Goal: Task Accomplishment & Management: Manage account settings

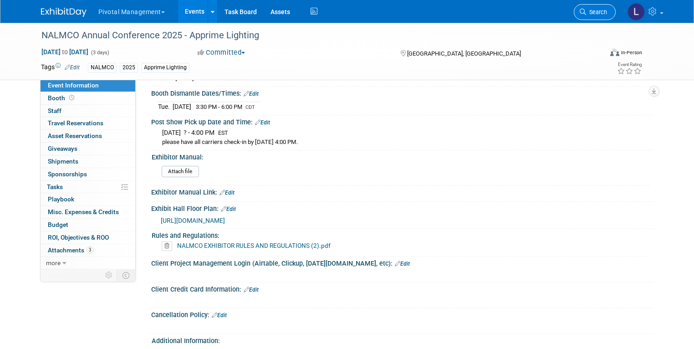
click at [600, 19] on link "Search" at bounding box center [595, 12] width 42 height 16
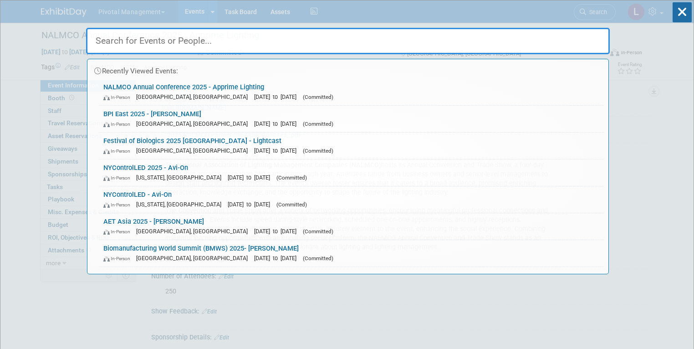
click at [600, 17] on div "Recently Viewed Events: NALMCO Annual Conference 2025 - Apprime Lighting In-Per…" at bounding box center [348, 137] width 524 height 274
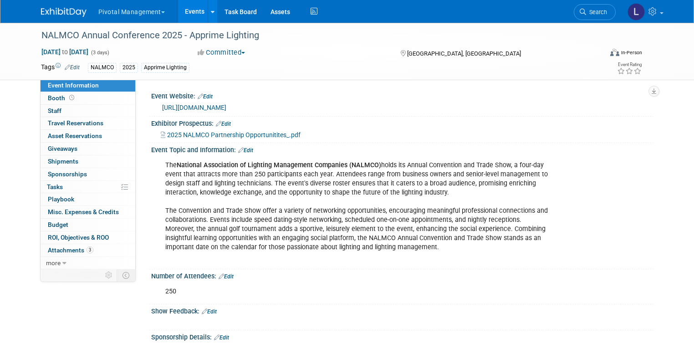
click at [600, 17] on link "Search" at bounding box center [595, 12] width 42 height 16
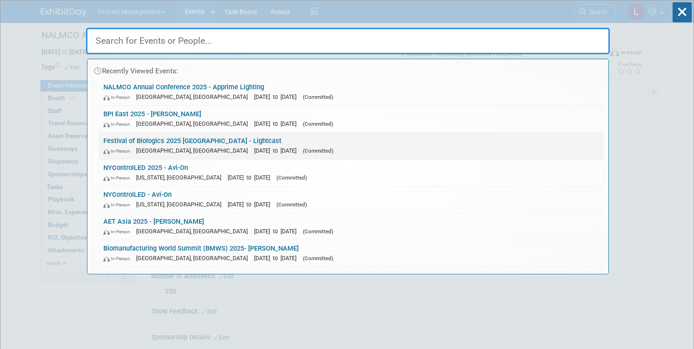
click at [158, 137] on link "Festival of Biologics 2025 Basel - Lightcast In-Person Basel, Switzerland Sep 3…" at bounding box center [351, 145] width 505 height 26
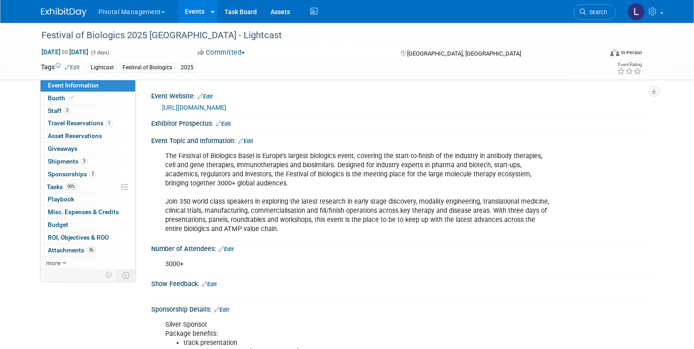
click at [59, 84] on span "Event Information" at bounding box center [73, 84] width 51 height 7
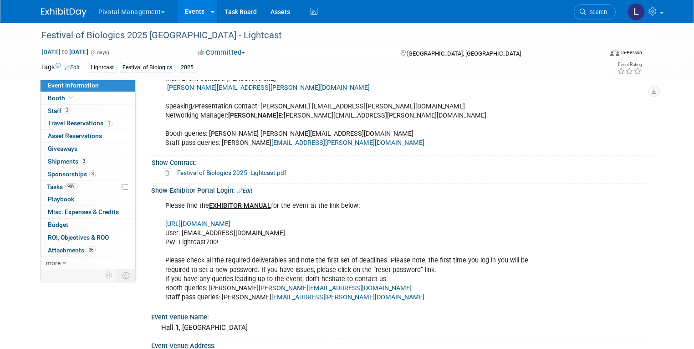
scroll to position [825, 0]
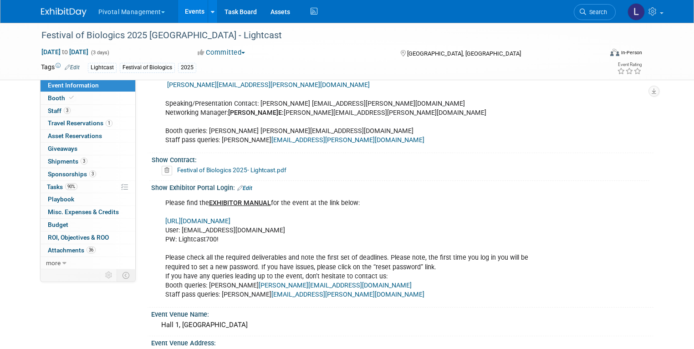
click at [211, 221] on link "https://www.terrapinn.com/em/" at bounding box center [197, 221] width 65 height 8
click at [47, 185] on span "Tasks 90%" at bounding box center [62, 186] width 31 height 7
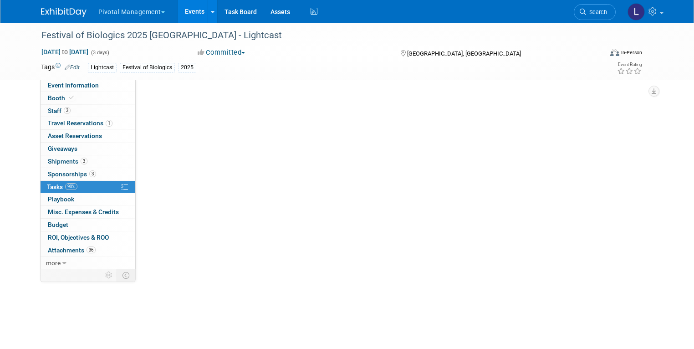
scroll to position [0, 0]
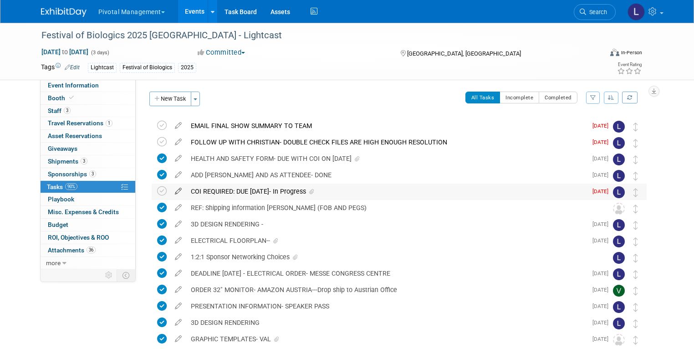
click at [171, 192] on icon at bounding box center [178, 188] width 16 height 11
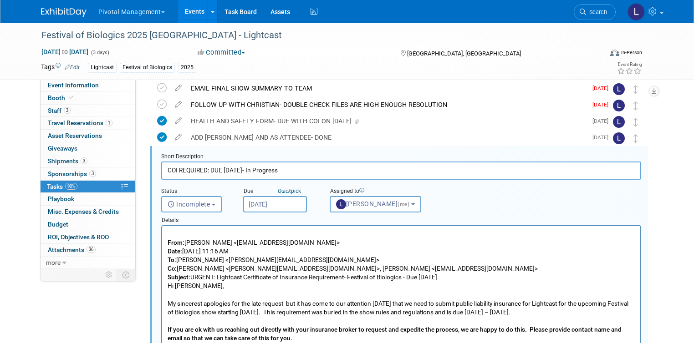
scroll to position [50, 0]
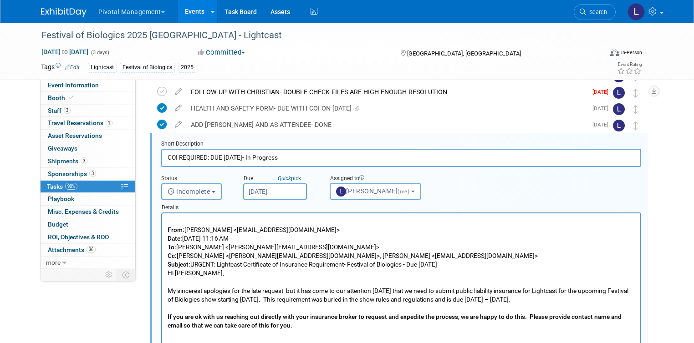
drag, startPoint x: 311, startPoint y: 158, endPoint x: 262, endPoint y: 158, distance: 49.2
click at [262, 158] on input "COI REQUIRED: DUE SEPTEMBER 12- In Progress" at bounding box center [401, 158] width 480 height 18
type input "COI REQUIRED: DUE SEPTEMBER 12- COMPLETE"
click at [175, 192] on span "Incomplete" at bounding box center [189, 191] width 43 height 7
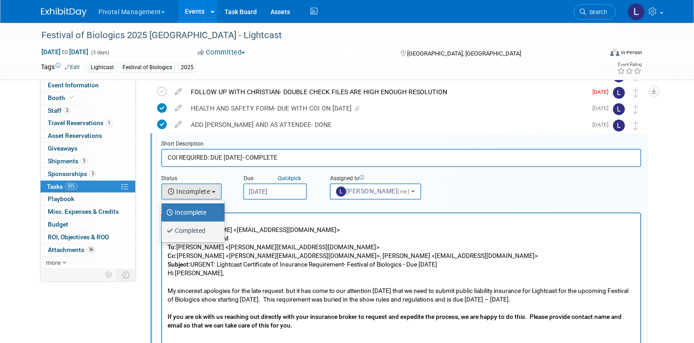
click at [183, 234] on label "Completed" at bounding box center [190, 231] width 49 height 15
click at [163, 233] on input "Completed" at bounding box center [160, 230] width 6 height 6
select select "3"
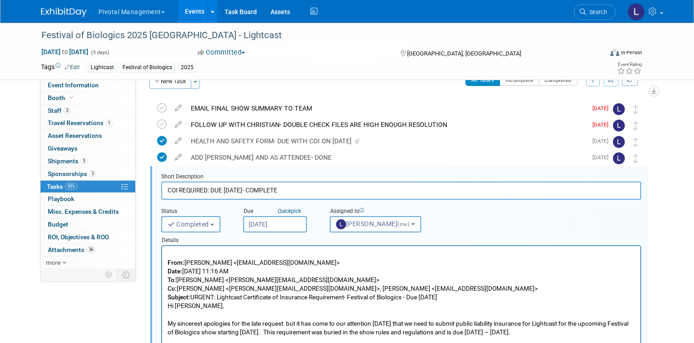
scroll to position [0, 0]
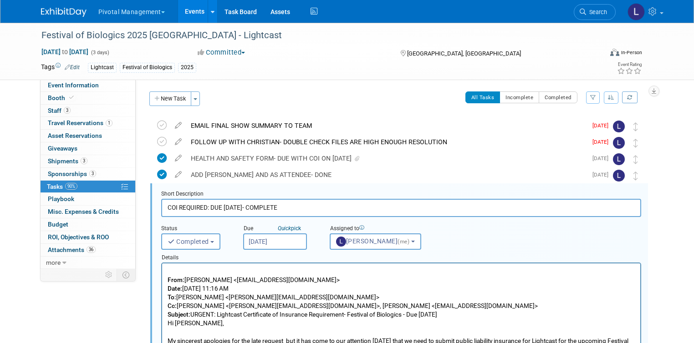
click at [358, 79] on div "Festival of Biologics 2025 Basel - Lightcast Sep 30, 2025 to Oct 2, 2025 (3 day…" at bounding box center [347, 51] width 626 height 57
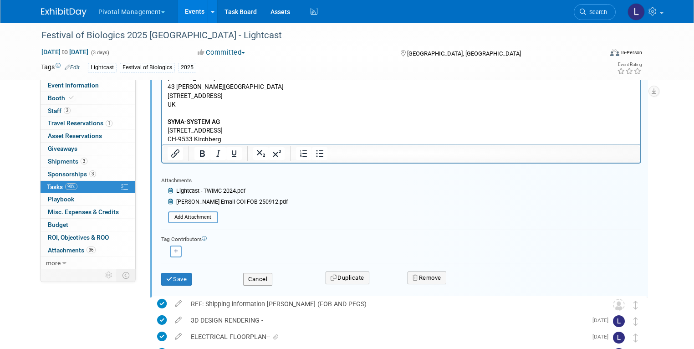
scroll to position [409, 0]
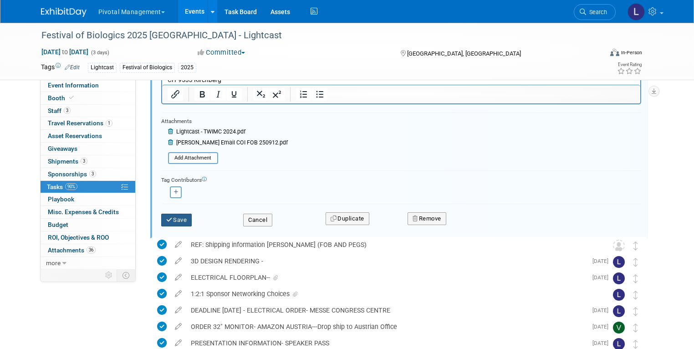
click at [168, 221] on button "Save" at bounding box center [176, 220] width 31 height 13
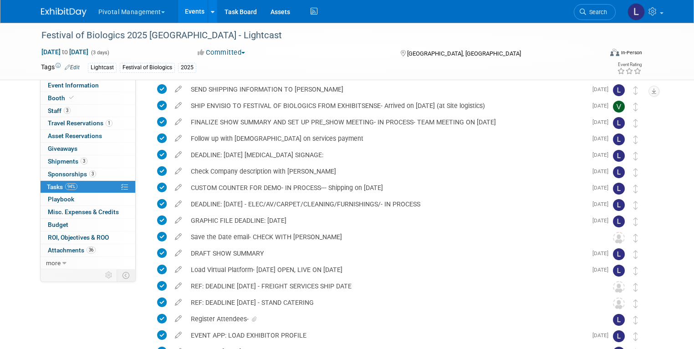
scroll to position [332, 0]
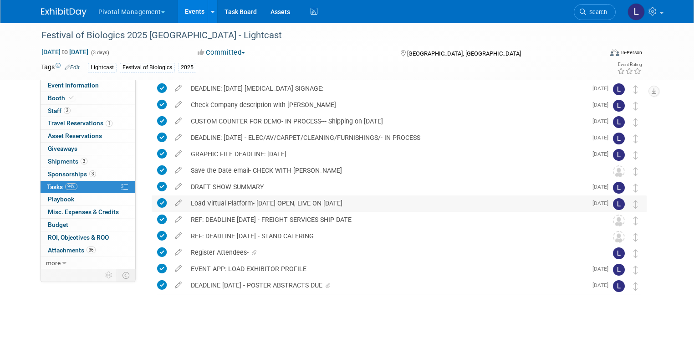
click at [244, 207] on div "Load Virtual Platform- AUGUST 19 OPEN, LIVE ON AUGUST 26" at bounding box center [386, 202] width 401 height 15
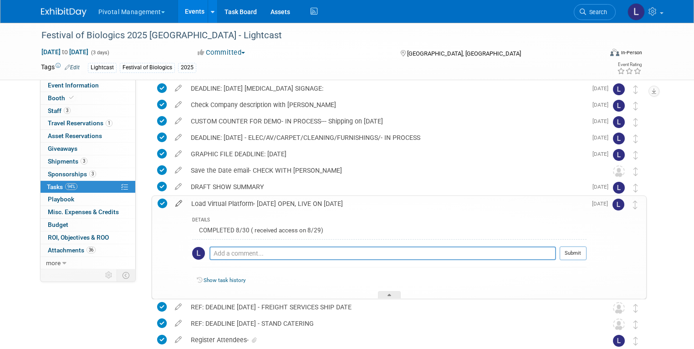
click at [172, 204] on icon at bounding box center [179, 201] width 16 height 11
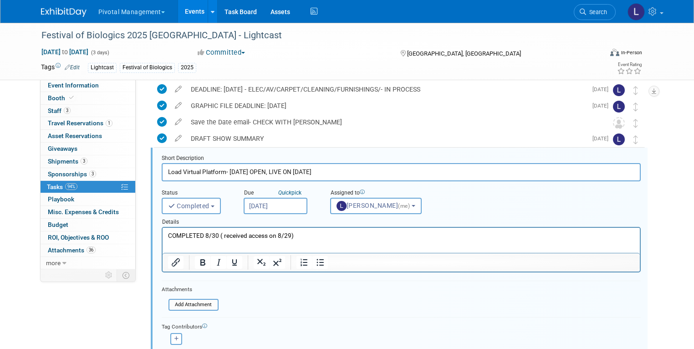
scroll to position [395, 0]
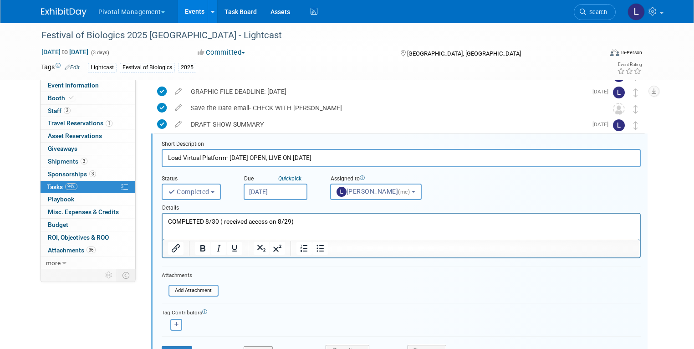
click at [298, 226] on html "COMPLETED 8/30 ( received access on 8/29)" at bounding box center [400, 220] width 477 height 12
click at [52, 94] on span "Booth" at bounding box center [62, 97] width 28 height 7
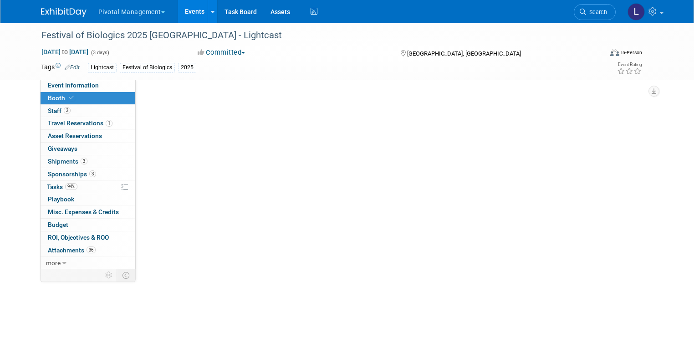
scroll to position [0, 0]
select select "Yes"
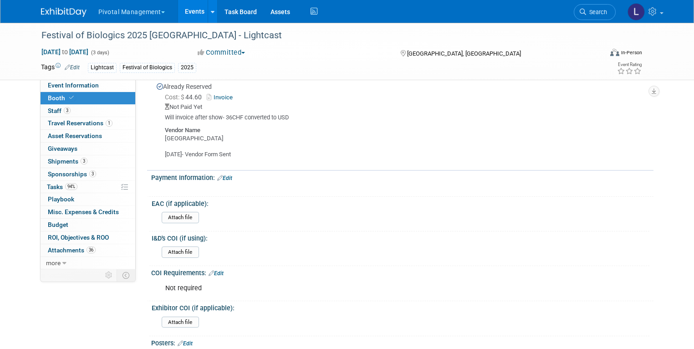
scroll to position [2174, 0]
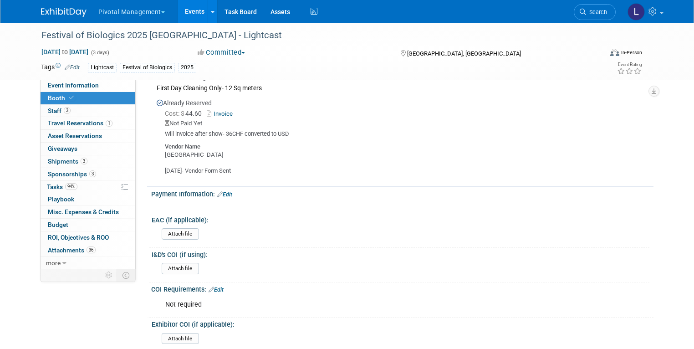
click at [218, 282] on div "COI Requirements: Edit" at bounding box center [402, 288] width 502 height 12
click at [217, 286] on link "Edit" at bounding box center [216, 289] width 15 height 6
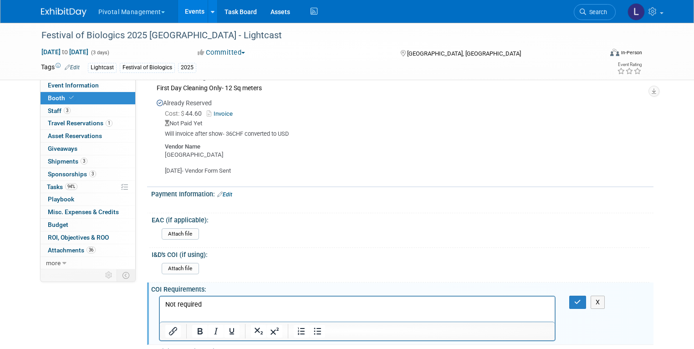
scroll to position [0, 0]
drag, startPoint x: 219, startPoint y: 302, endPoint x: 159, endPoint y: 301, distance: 59.7
click at [159, 301] on html "Not required" at bounding box center [356, 302] width 395 height 13
click at [581, 299] on icon "button" at bounding box center [577, 302] width 7 height 6
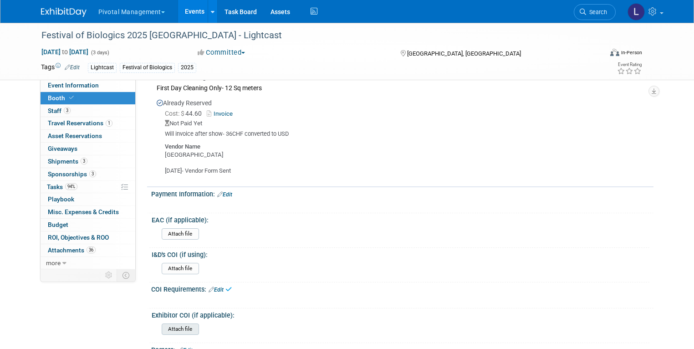
click at [163, 324] on input "file" at bounding box center [137, 329] width 124 height 10
click at [50, 111] on span "Staff 3" at bounding box center [59, 110] width 23 height 7
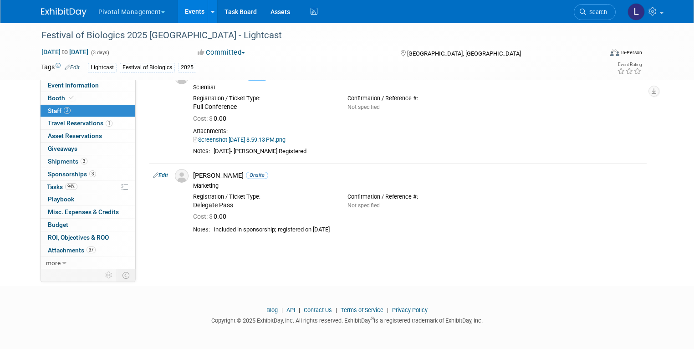
scroll to position [111, 0]
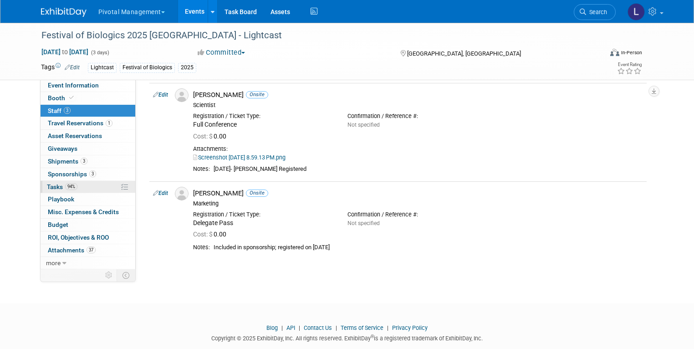
click at [52, 183] on span "Tasks 94%" at bounding box center [62, 186] width 31 height 7
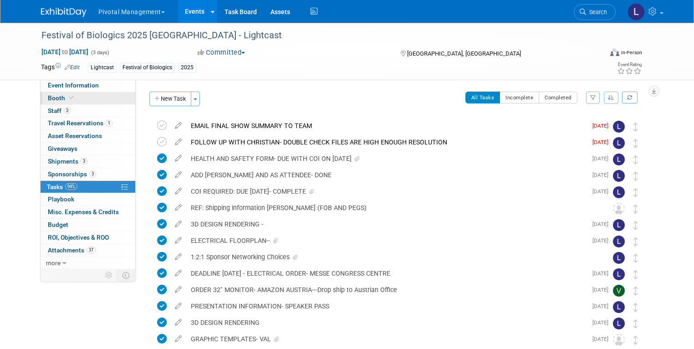
click at [48, 94] on link "Booth" at bounding box center [88, 98] width 95 height 12
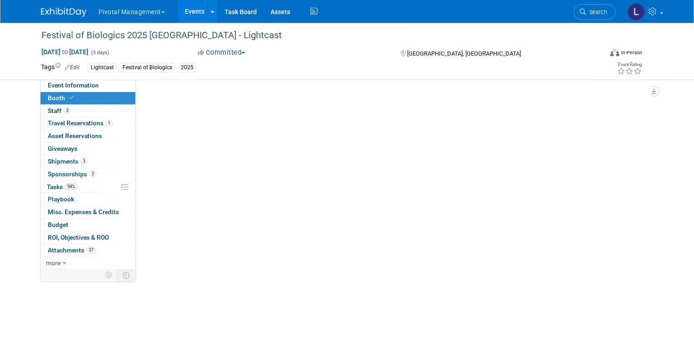
select select "Yes"
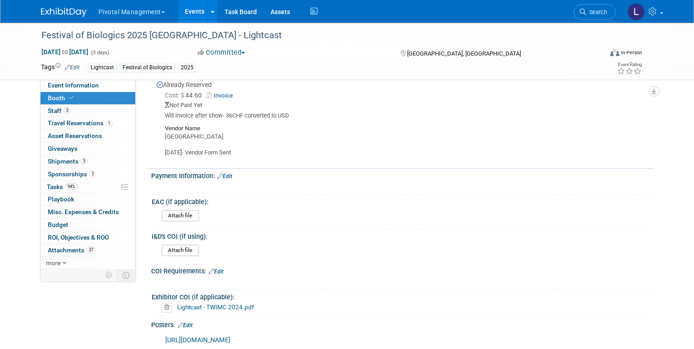
scroll to position [2248, 0]
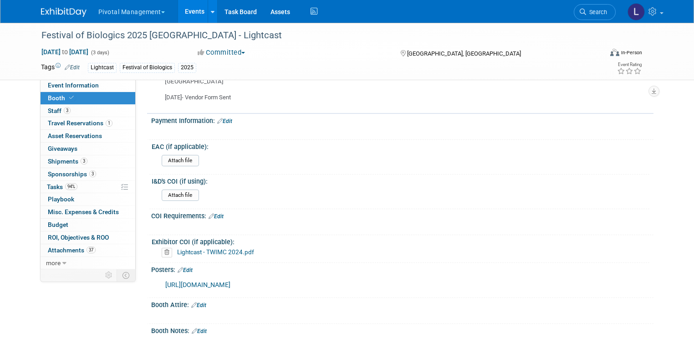
click at [198, 328] on link "Edit" at bounding box center [199, 331] width 15 height 6
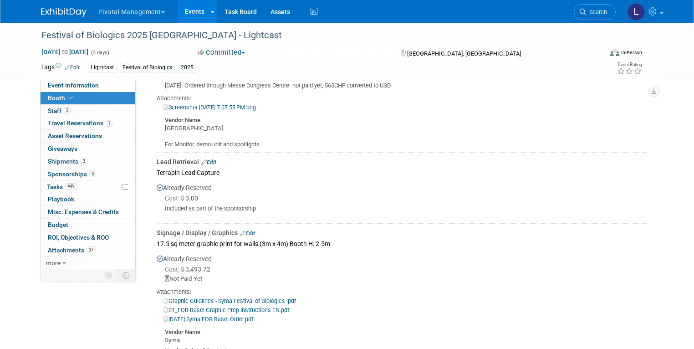
scroll to position [1054, 0]
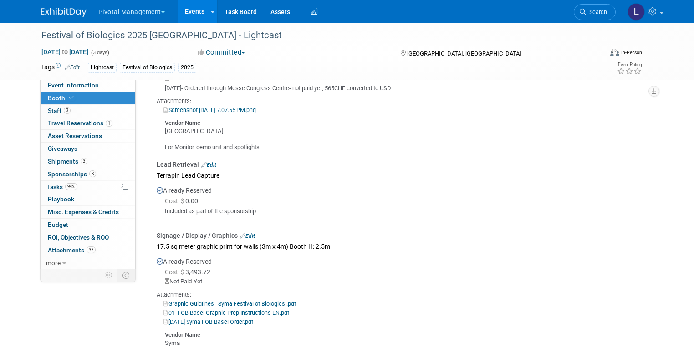
click at [207, 162] on link "Edit" at bounding box center [208, 165] width 15 height 6
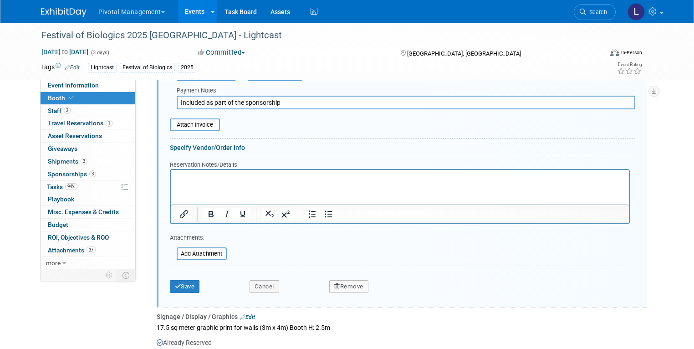
scroll to position [1292, 0]
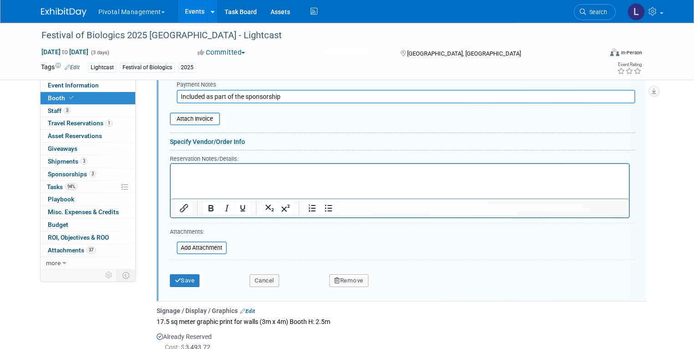
click at [270, 175] on p "Rich Text Area. Press ALT-0 for help." at bounding box center [400, 171] width 448 height 9
paste body "Rich Text Area. Press ALT-0 for help."
drag, startPoint x: 306, startPoint y: 175, endPoint x: 180, endPoint y: 170, distance: 126.6
click at [178, 168] on p "https://app.terrapinn.com/c/terrapinn-events" at bounding box center [400, 171] width 448 height 9
click at [178, 203] on icon "Insert/edit link" at bounding box center [183, 208] width 11 height 11
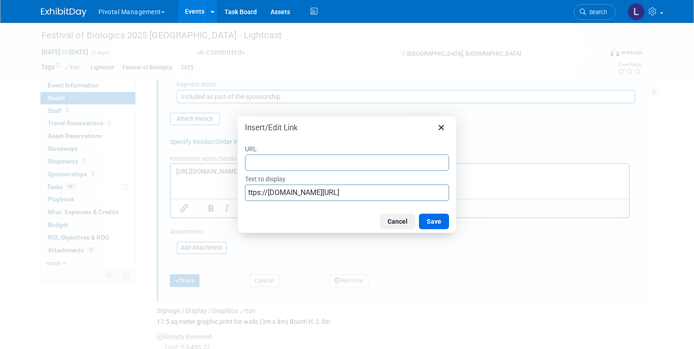
type input "https://app.terrapinn.com/c/terrapinn-events"
drag, startPoint x: 440, startPoint y: 227, endPoint x: 435, endPoint y: 227, distance: 4.6
click at [440, 227] on button "Save" at bounding box center [434, 221] width 30 height 15
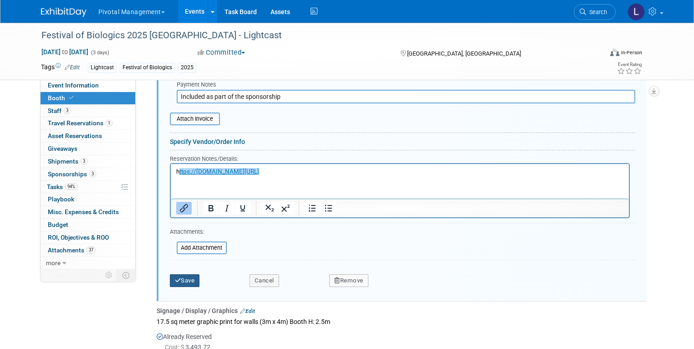
click at [170, 274] on button "Save" at bounding box center [185, 280] width 30 height 13
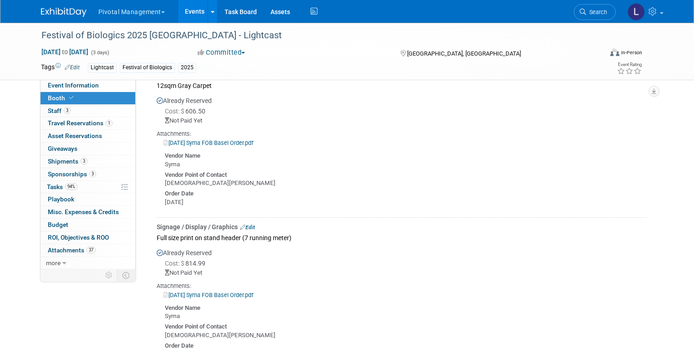
scroll to position [1920, 0]
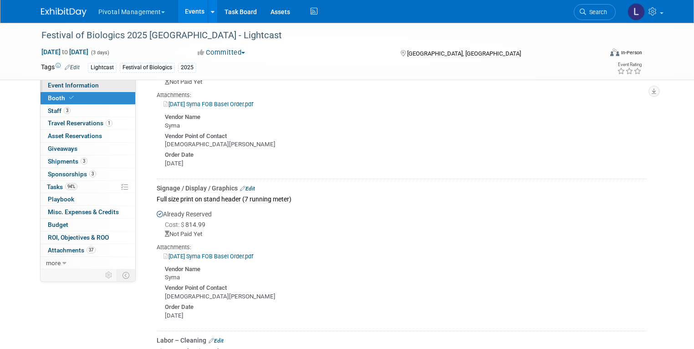
click at [75, 80] on link "Event Information" at bounding box center [88, 85] width 95 height 12
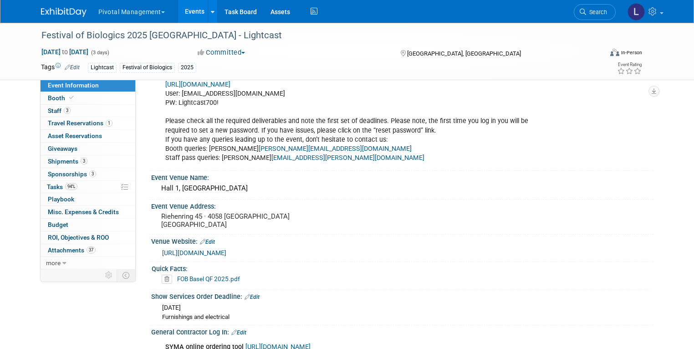
scroll to position [961, 0]
drag, startPoint x: 219, startPoint y: 188, endPoint x: 139, endPoint y: 187, distance: 79.7
click at [147, 187] on div "Event Venue Name: Hall 1, Messe Basel" at bounding box center [400, 186] width 506 height 29
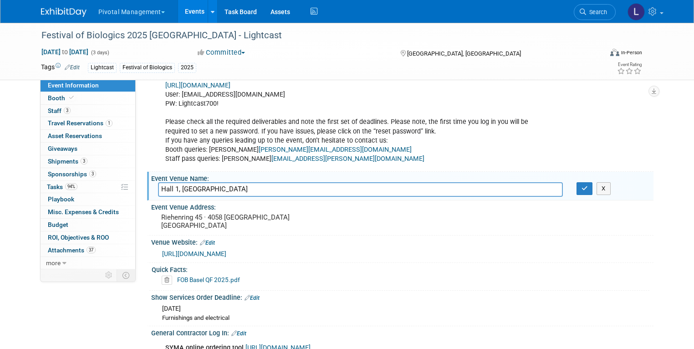
drag, startPoint x: 219, startPoint y: 188, endPoint x: 144, endPoint y: 182, distance: 75.4
click at [151, 182] on div "Hall 1, [GEOGRAPHIC_DATA]" at bounding box center [360, 189] width 418 height 14
click at [200, 252] on link "[URL][DOMAIN_NAME]" at bounding box center [194, 253] width 64 height 7
click at [69, 98] on icon at bounding box center [71, 97] width 5 height 5
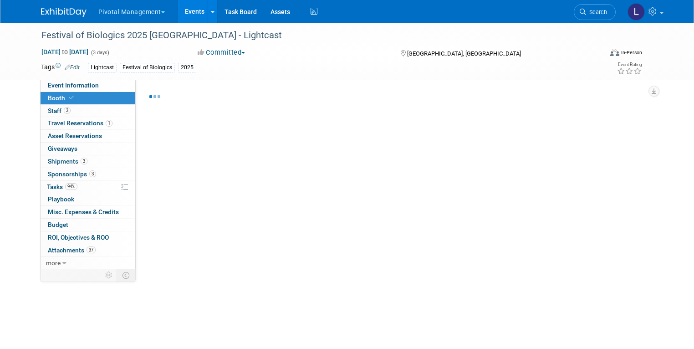
select select "Yes"
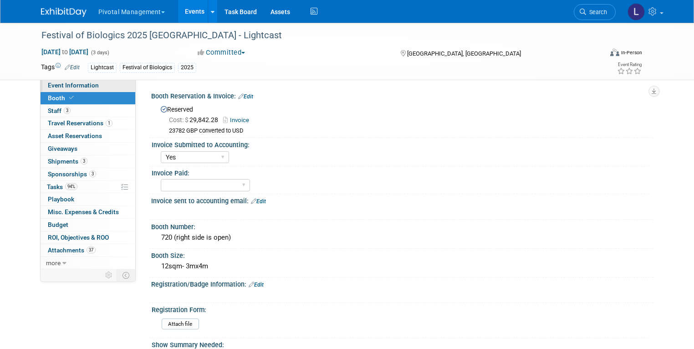
click at [76, 86] on span "Event Information" at bounding box center [73, 84] width 51 height 7
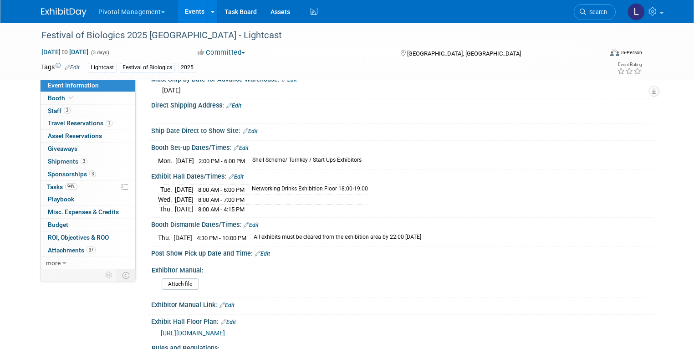
scroll to position [1825, 0]
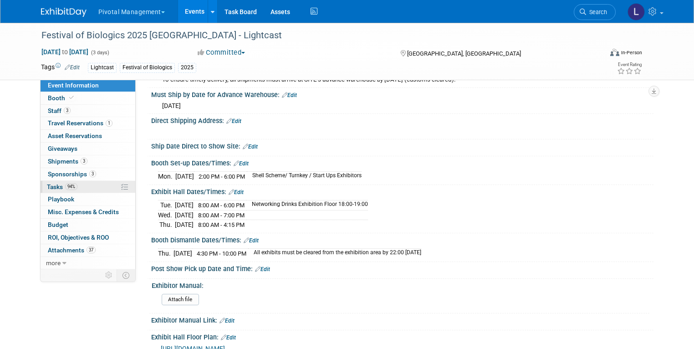
click at [51, 185] on span "Tasks 94%" at bounding box center [62, 186] width 31 height 7
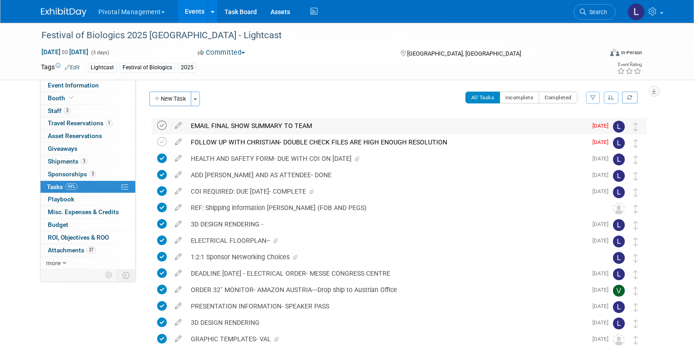
click at [157, 126] on icon at bounding box center [162, 126] width 10 height 10
click at [215, 123] on div "EMAIL FINAL SHOW SUMMARY TO TEAM" at bounding box center [386, 125] width 401 height 15
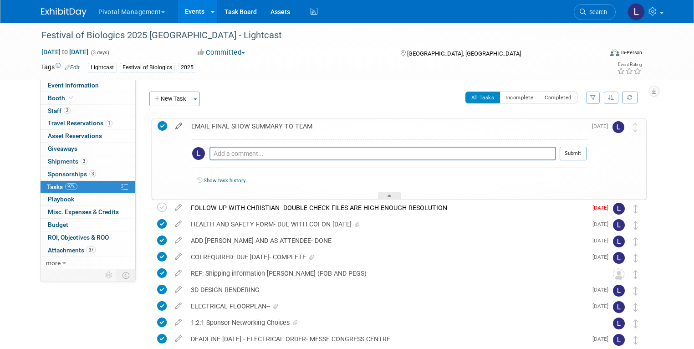
click at [172, 126] on icon at bounding box center [179, 123] width 16 height 11
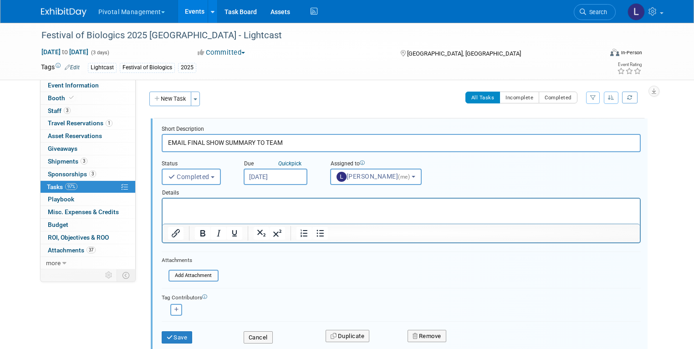
click at [209, 210] on p "Rich Text Area. Press ALT-0 for help." at bounding box center [401, 206] width 467 height 9
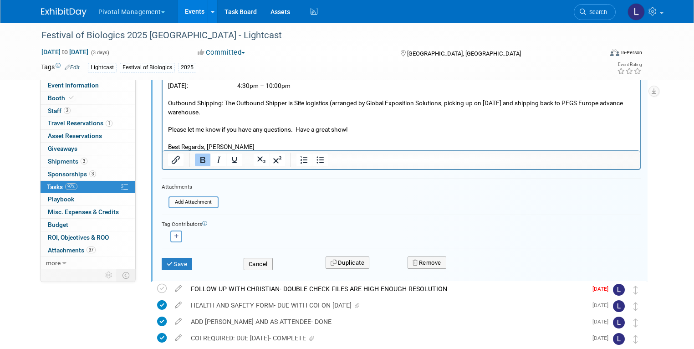
scroll to position [279, 0]
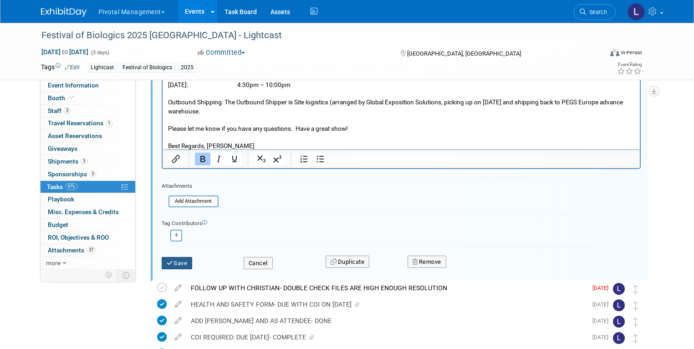
click at [164, 265] on button "Save" at bounding box center [177, 263] width 31 height 13
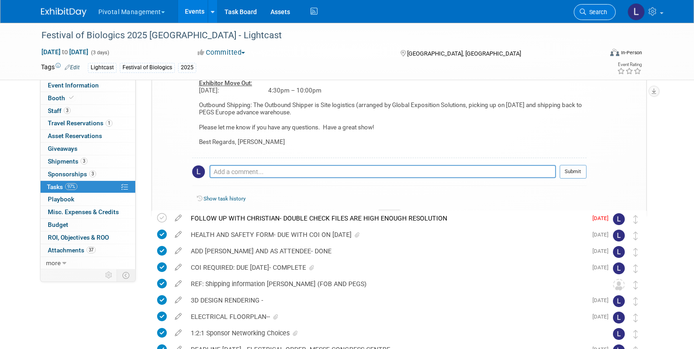
click at [598, 14] on span "Search" at bounding box center [596, 12] width 21 height 7
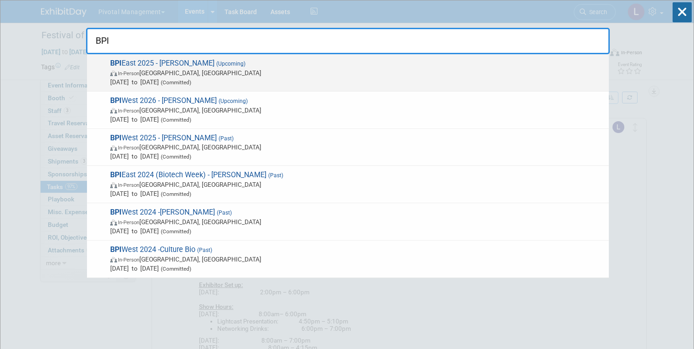
type input "BPI"
click at [191, 81] on span "(Committed)" at bounding box center [175, 82] width 32 height 6
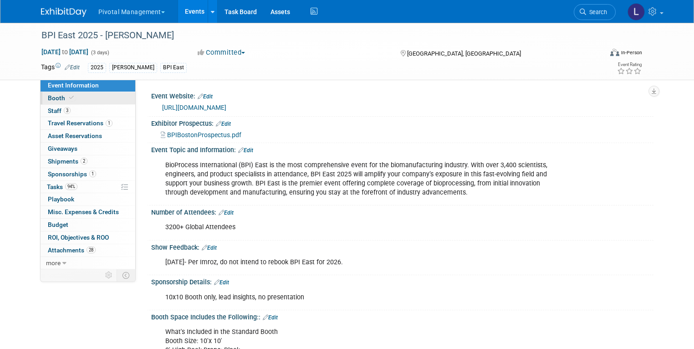
click at [50, 92] on link "Booth" at bounding box center [88, 98] width 95 height 12
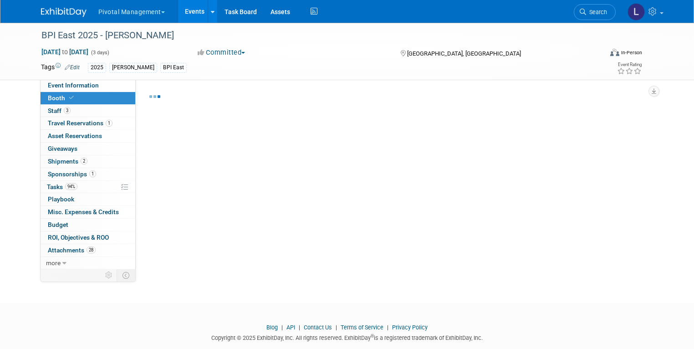
select select "Yes"
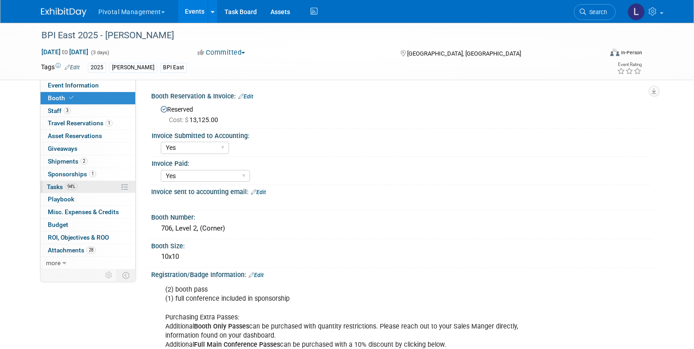
click at [47, 188] on span "Tasks 94%" at bounding box center [62, 186] width 31 height 7
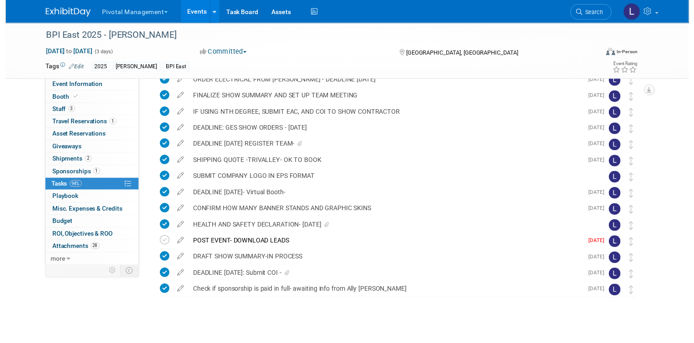
scroll to position [167, 0]
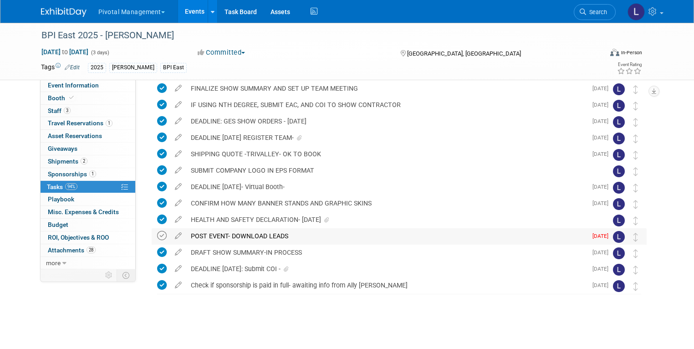
click at [157, 231] on icon at bounding box center [162, 236] width 10 height 10
click at [170, 232] on icon at bounding box center [178, 233] width 16 height 11
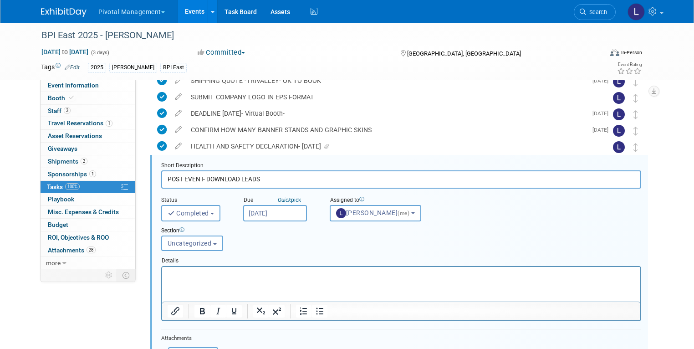
scroll to position [262, 0]
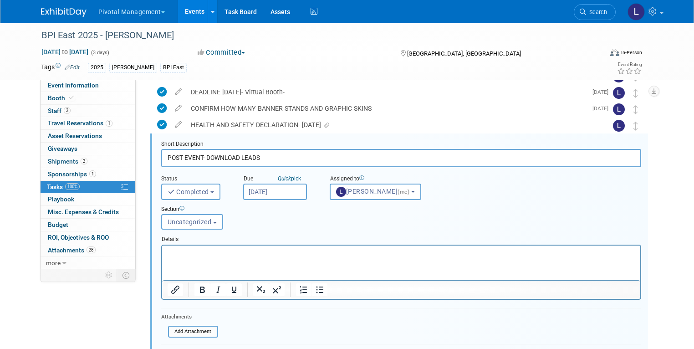
click at [227, 257] on html at bounding box center [401, 251] width 478 height 12
click at [190, 331] on input "file" at bounding box center [170, 331] width 93 height 10
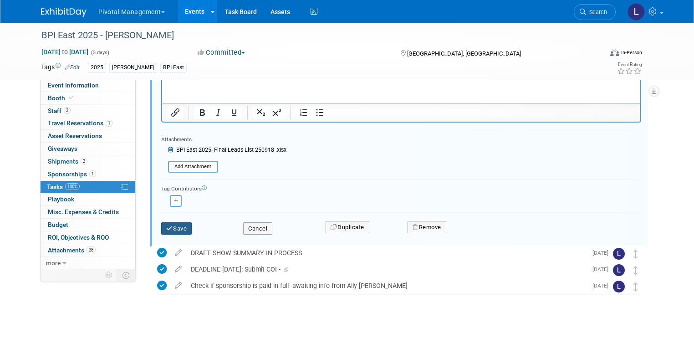
click at [176, 231] on button "Save" at bounding box center [176, 228] width 31 height 13
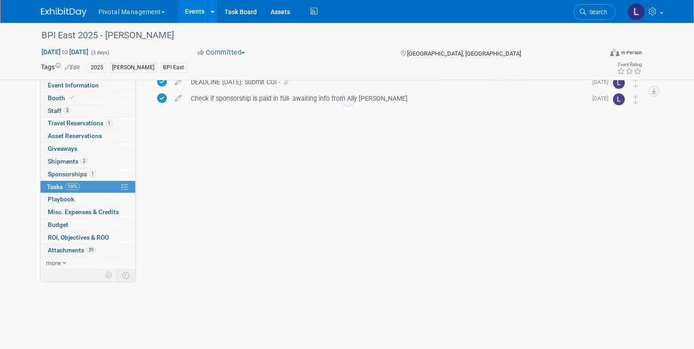
scroll to position [167, 0]
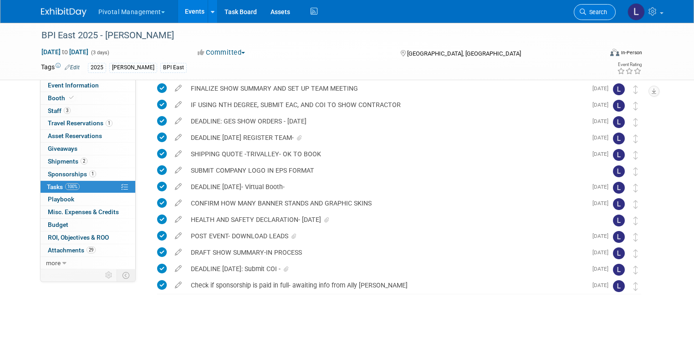
click at [604, 17] on link "Search" at bounding box center [595, 12] width 42 height 16
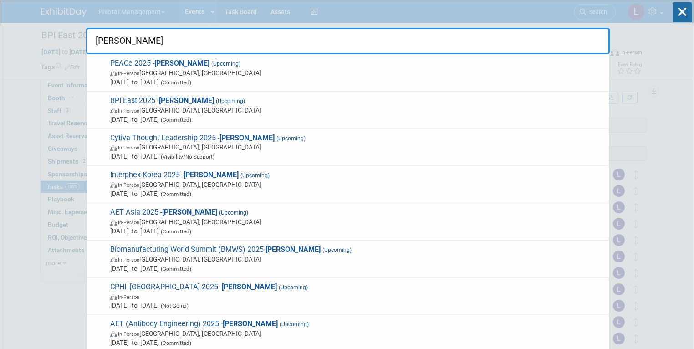
type input "Asimov"
click at [682, 7] on icon at bounding box center [681, 12] width 19 height 20
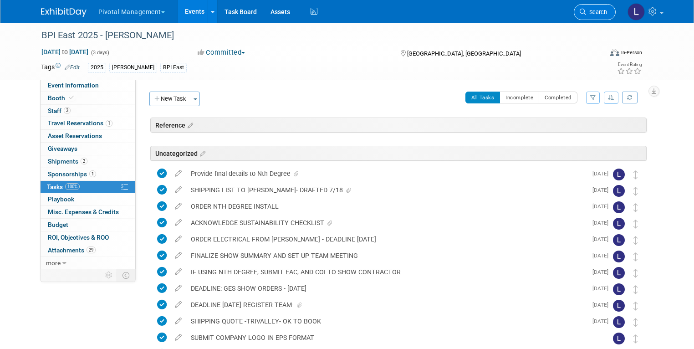
click at [616, 13] on link "Search" at bounding box center [595, 12] width 42 height 16
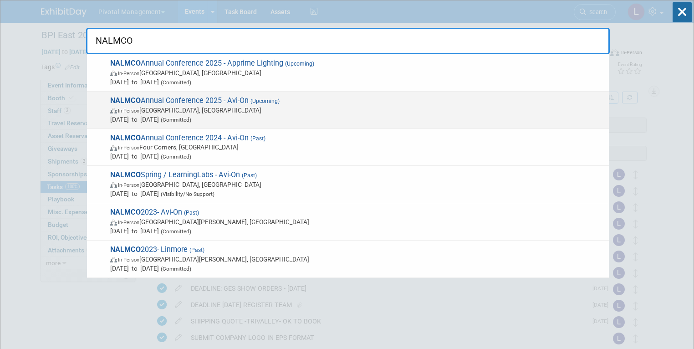
type input "NALMCO"
click at [229, 103] on span "NALMCO Annual Conference 2025 - Avi-On (Upcoming) In-Person Des Moines, IA Oct …" at bounding box center [355, 110] width 497 height 28
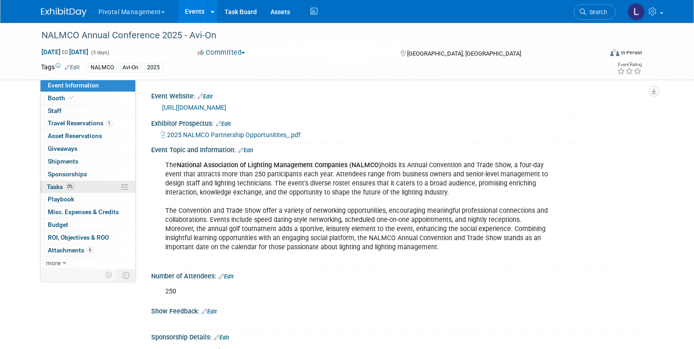
click at [54, 184] on span "Tasks 0%" at bounding box center [61, 186] width 28 height 7
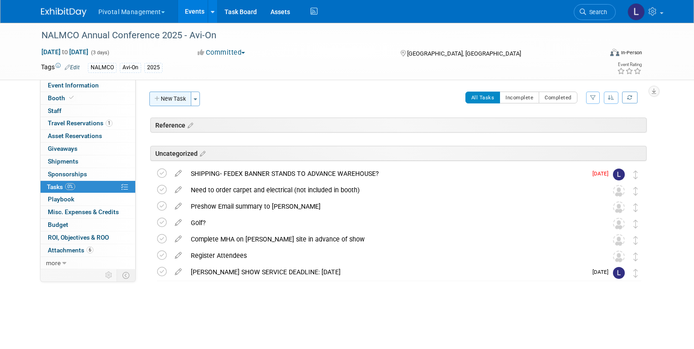
click at [168, 103] on button "New Task" at bounding box center [170, 99] width 42 height 15
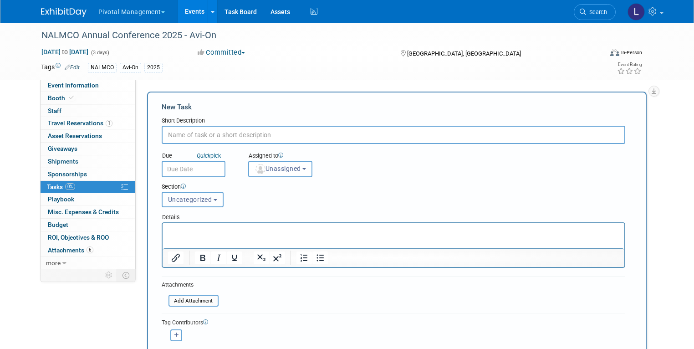
click at [189, 196] on span "Uncategorized" at bounding box center [190, 199] width 44 height 7
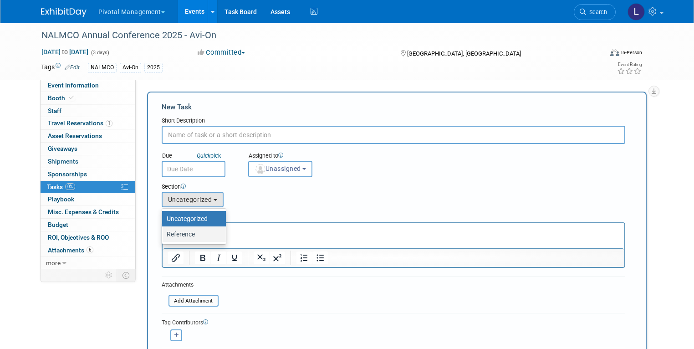
click at [188, 233] on label "Reference" at bounding box center [192, 234] width 50 height 12
click at [163, 233] on input "Reference" at bounding box center [161, 234] width 6 height 6
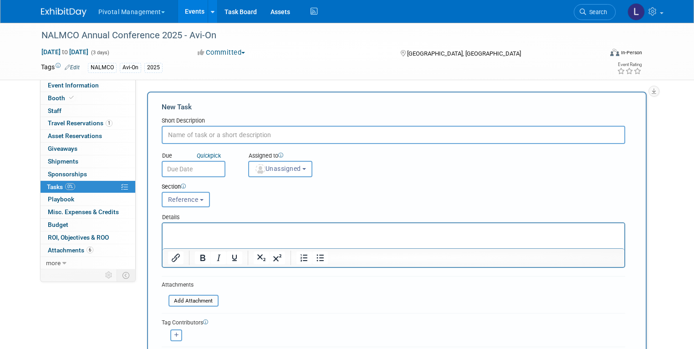
select select "11273338"
click at [186, 231] on p "Rich Text Area. Press ALT-0 for help." at bounding box center [393, 231] width 451 height 9
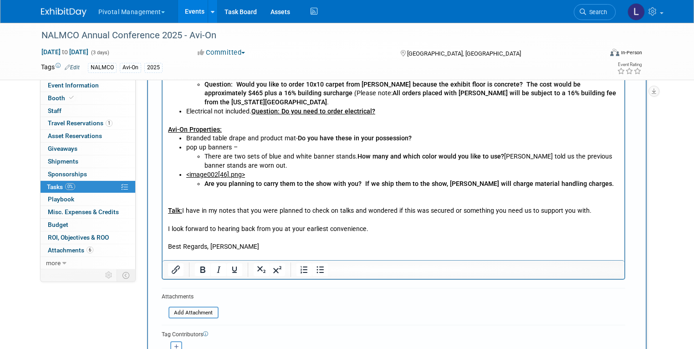
scroll to position [215, 0]
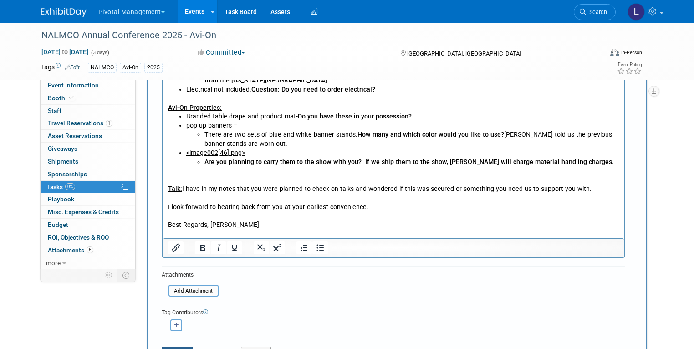
click at [166, 347] on button "Save" at bounding box center [178, 352] width 32 height 13
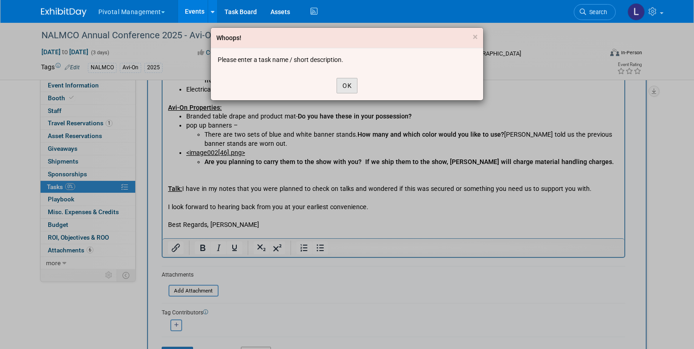
click at [353, 91] on button "OK" at bounding box center [346, 85] width 21 height 15
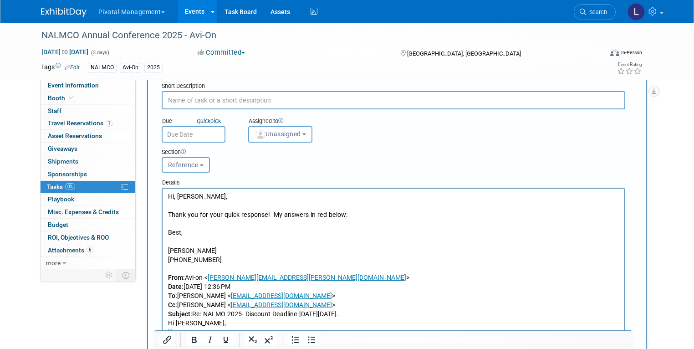
scroll to position [0, 0]
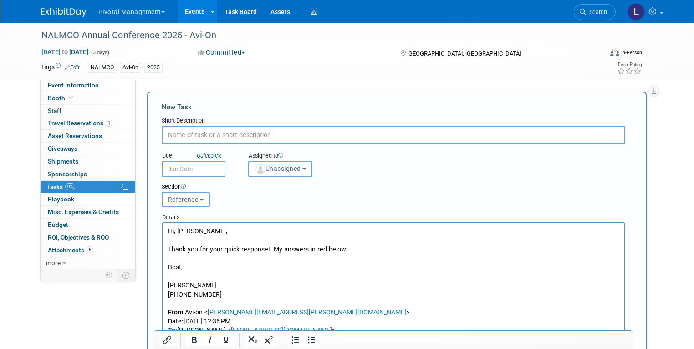
click at [210, 130] on input "text" at bounding box center [393, 135] width 463 height 18
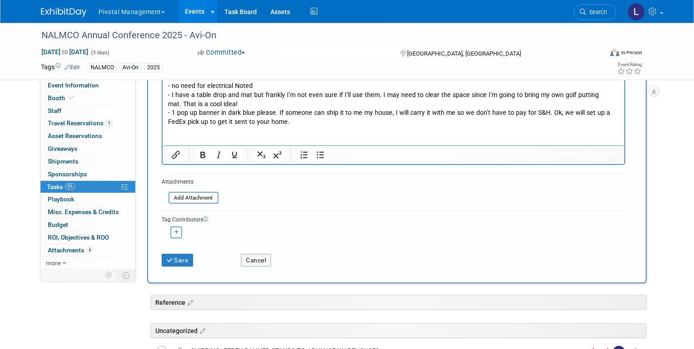
scroll to position [332, 0]
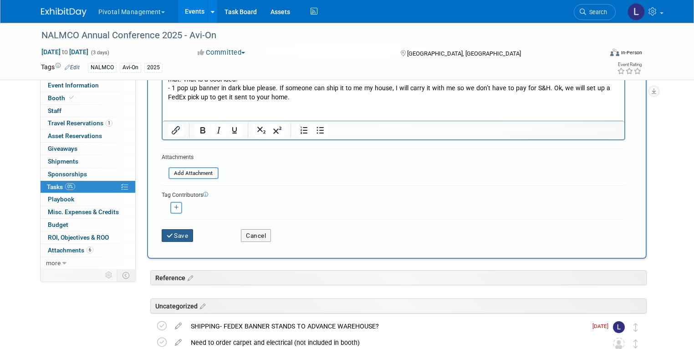
type input "9/18/25: EMAIL FROM ERIC F regarding NALMCO"
click at [179, 231] on button "Save" at bounding box center [178, 235] width 32 height 13
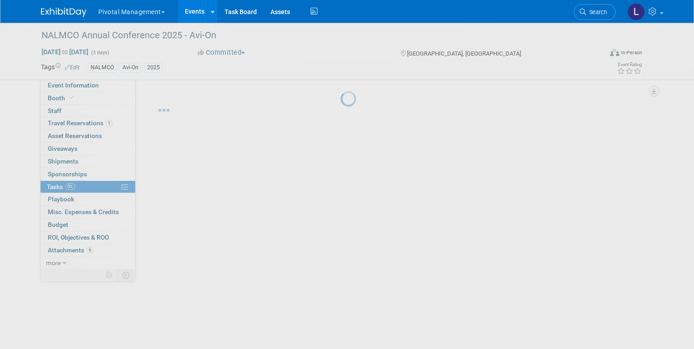
scroll to position [0, 0]
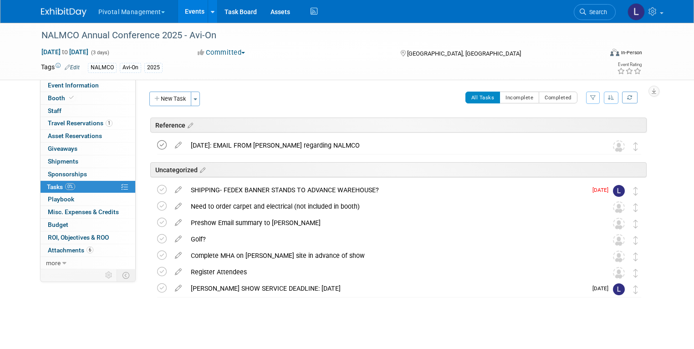
click at [157, 145] on icon at bounding box center [162, 145] width 10 height 10
click at [170, 205] on icon at bounding box center [178, 203] width 16 height 11
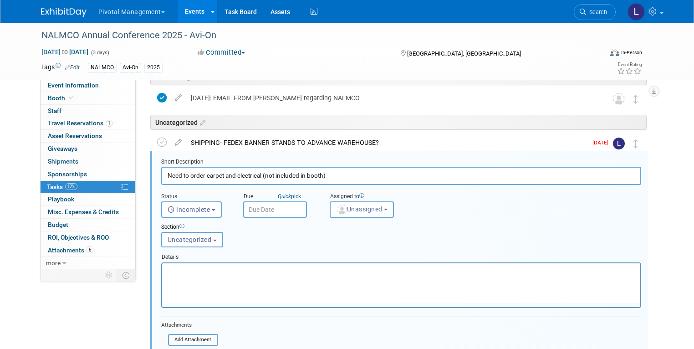
scroll to position [65, 0]
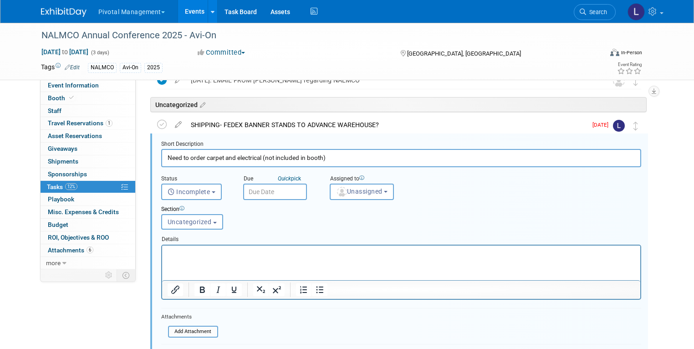
click at [324, 156] on input "Need to order carpet and electrical (not included in booth)" at bounding box center [401, 158] width 480 height 18
type input "Need to order carpet and electrical (not included in booth)- NOT APPLICABLE"
click at [193, 195] on button "Incomplete" at bounding box center [191, 191] width 61 height 16
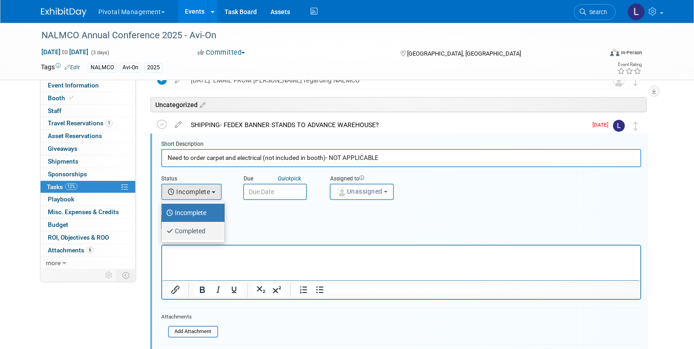
click at [191, 226] on label "Completed" at bounding box center [190, 231] width 49 height 15
click at [163, 227] on input "Completed" at bounding box center [160, 230] width 6 height 6
select select "3"
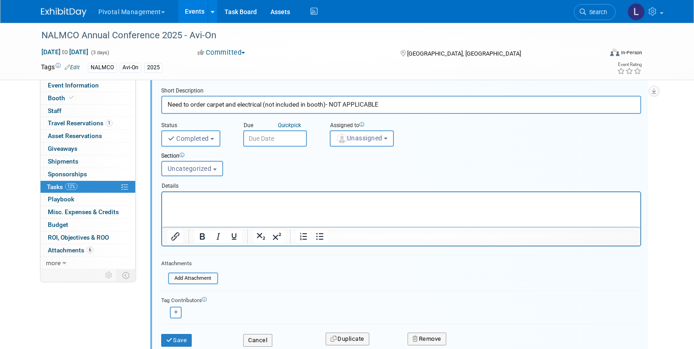
scroll to position [123, 0]
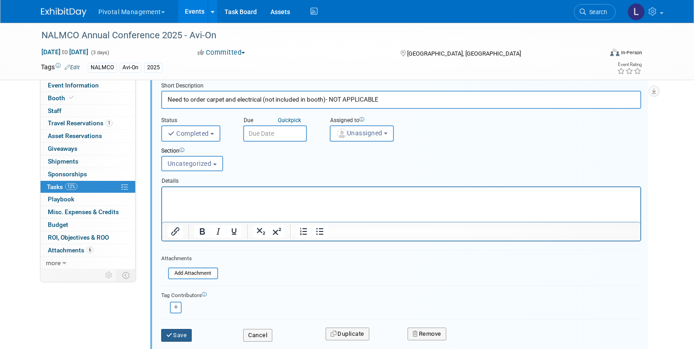
click at [178, 334] on button "Save" at bounding box center [176, 335] width 31 height 13
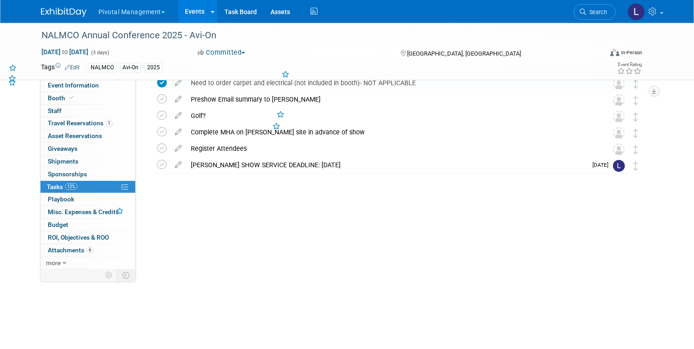
scroll to position [3, 0]
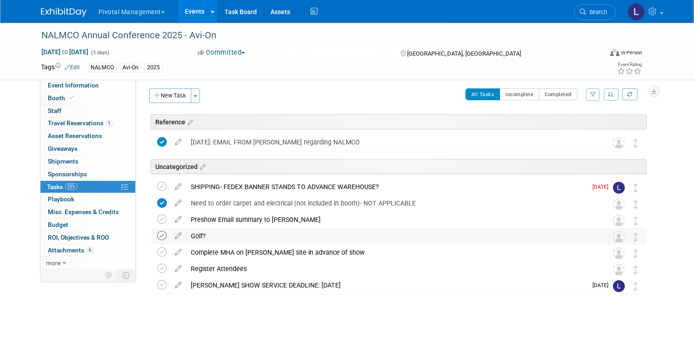
click at [157, 235] on icon at bounding box center [162, 236] width 10 height 10
click at [170, 184] on icon at bounding box center [178, 184] width 16 height 11
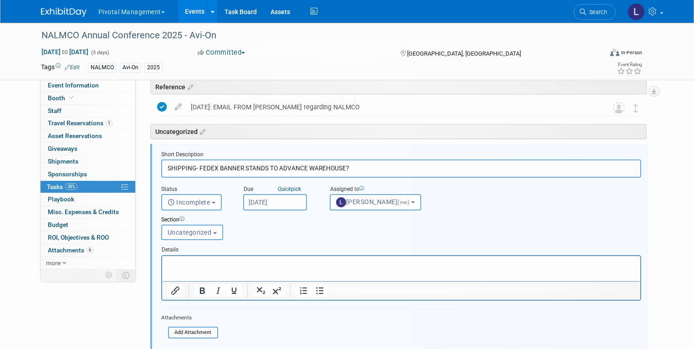
scroll to position [49, 0]
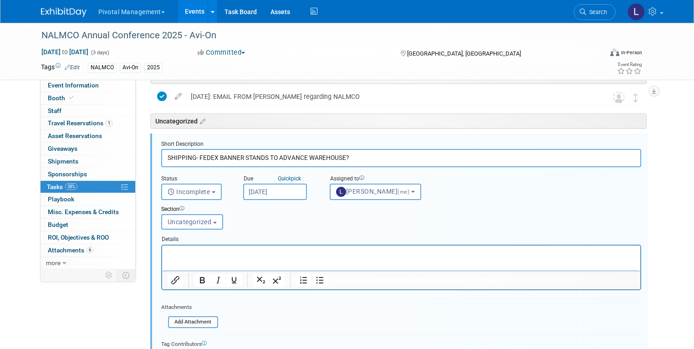
drag, startPoint x: 273, startPoint y: 158, endPoint x: 344, endPoint y: 160, distance: 71.5
click at [344, 160] on input "SHIPPING- FEDEX BANNER STANDS TO ADVANCE WAREHOUSE?" at bounding box center [401, 158] width 480 height 18
drag, startPoint x: 212, startPoint y: 158, endPoint x: 303, endPoint y: 169, distance: 91.8
click at [212, 158] on input "SHIPPING- FEDEX BANNER STANDS TO ER" at bounding box center [401, 158] width 480 height 18
drag, startPoint x: 333, startPoint y: 155, endPoint x: 281, endPoint y: 158, distance: 52.0
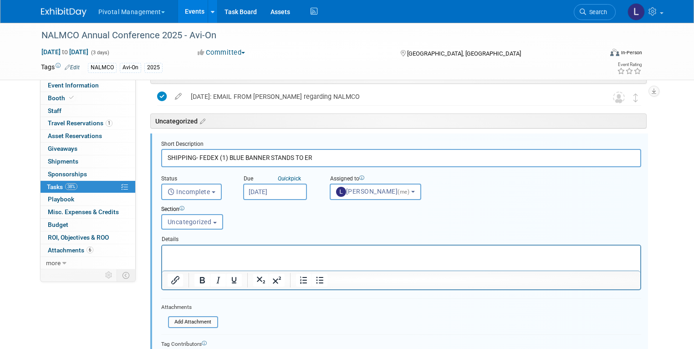
click at [281, 158] on input "SHIPPING- FEDEX (1) BLUE BANNER STANDS TO ER" at bounding box center [401, 158] width 480 height 18
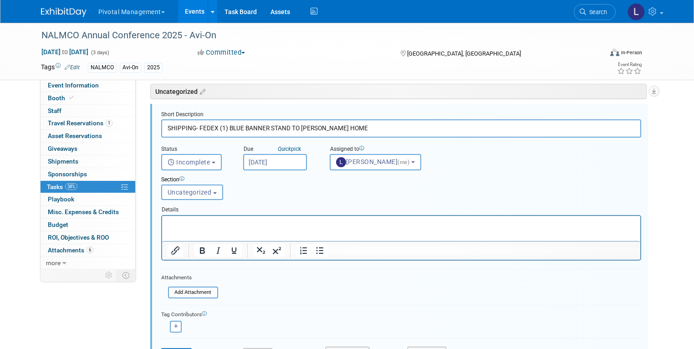
scroll to position [82, 0]
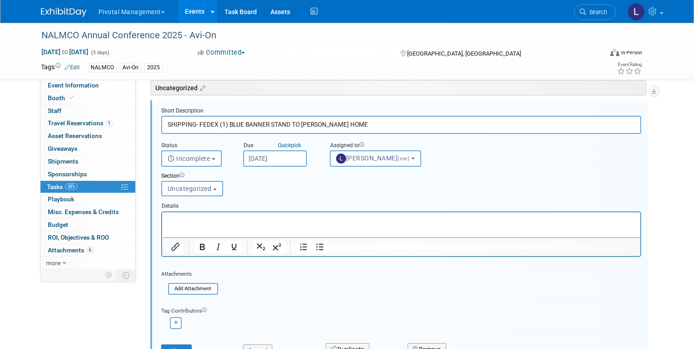
type input "SHIPPING- FEDEX (1) BLUE BANNER STAND TO ERIC F HOME"
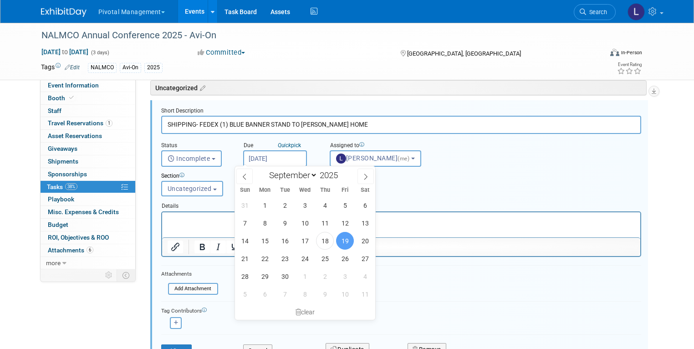
click at [277, 161] on input "Sep 19, 2025" at bounding box center [275, 158] width 64 height 16
click at [265, 278] on span "29" at bounding box center [265, 276] width 18 height 18
type input "Sep 29, 2025"
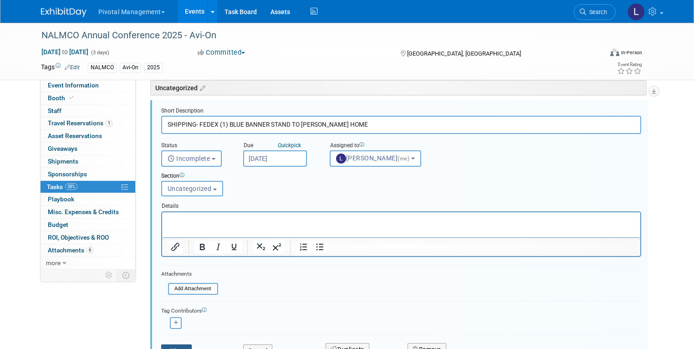
click at [170, 345] on button "Save" at bounding box center [176, 350] width 31 height 13
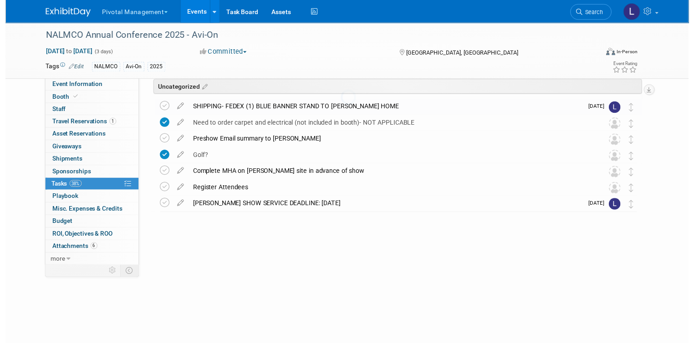
scroll to position [3, 0]
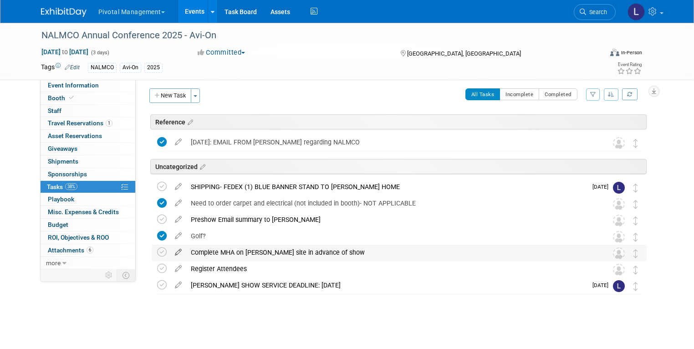
click at [170, 247] on icon at bounding box center [178, 249] width 16 height 11
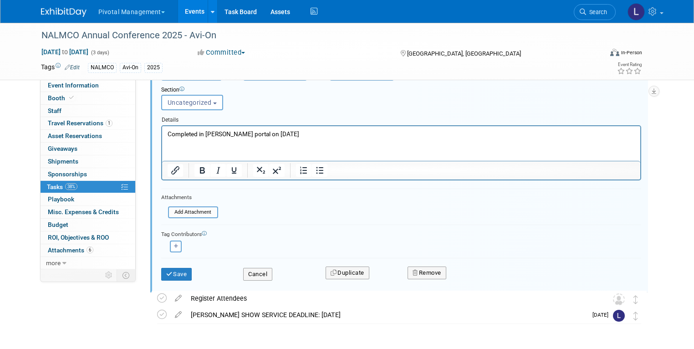
scroll to position [235, 0]
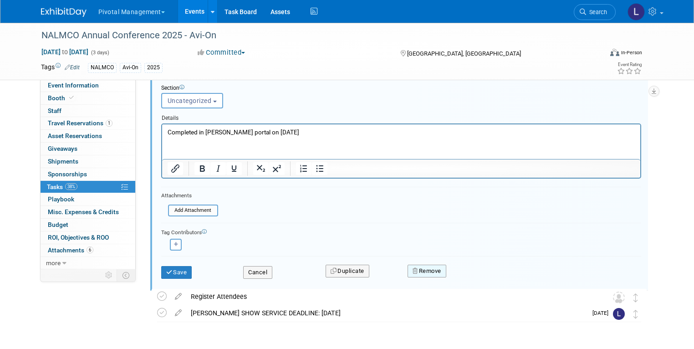
click at [423, 270] on button "Remove" at bounding box center [426, 271] width 39 height 13
click at [472, 276] on icon at bounding box center [471, 278] width 5 height 5
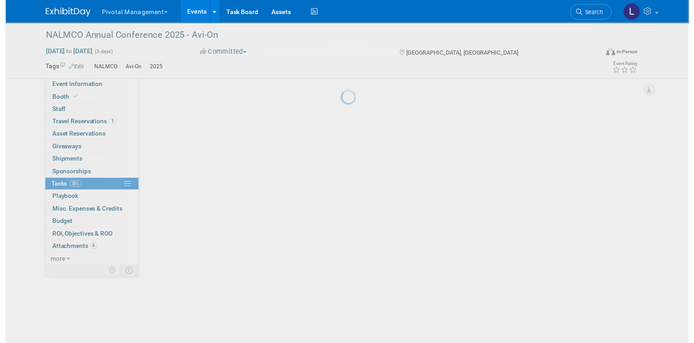
scroll to position [0, 0]
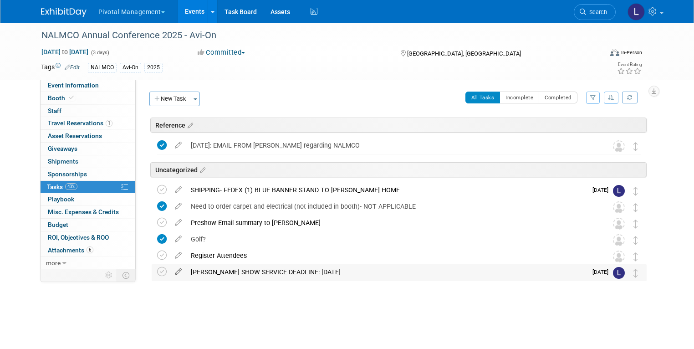
click at [172, 270] on icon at bounding box center [178, 269] width 16 height 11
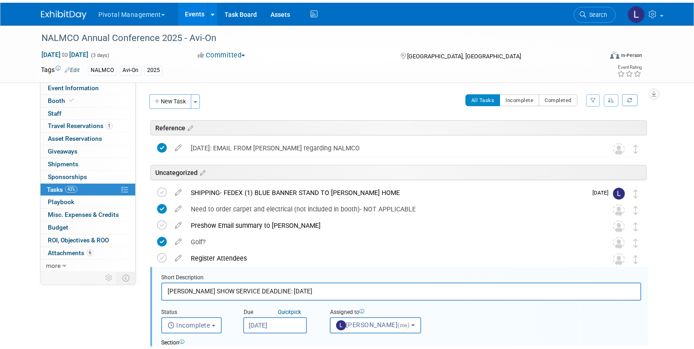
scroll to position [131, 0]
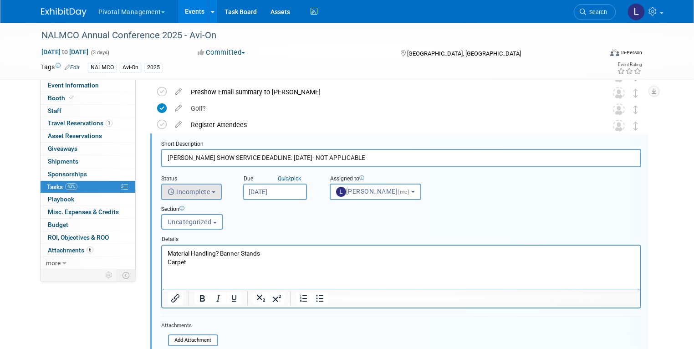
type input "FREEMAN SHOW SERVICE DEADLINE: SEPT 22- NOT APPLICABLE"
click at [172, 191] on span "Incomplete" at bounding box center [189, 191] width 43 height 7
drag, startPoint x: 174, startPoint y: 230, endPoint x: 22, endPoint y: 11, distance: 266.2
click at [174, 230] on label "Completed" at bounding box center [190, 231] width 49 height 15
click at [163, 230] on input "Completed" at bounding box center [160, 230] width 6 height 6
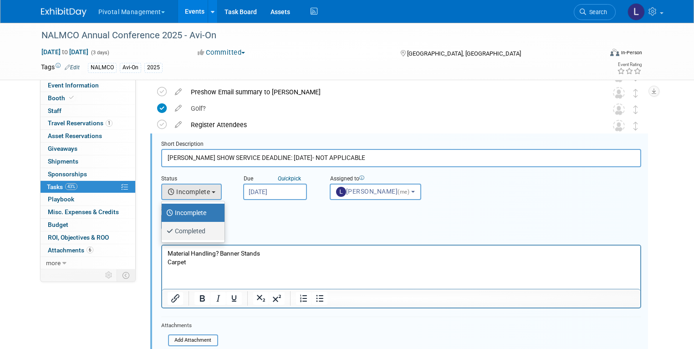
select select "3"
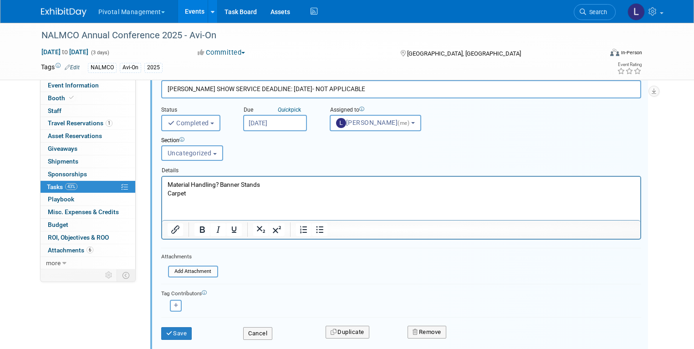
scroll to position [201, 0]
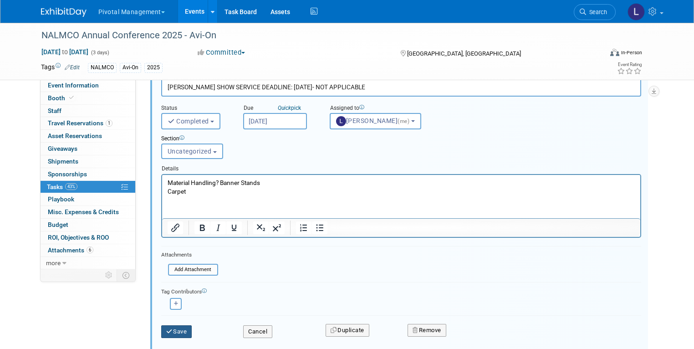
click at [171, 330] on button "Save" at bounding box center [176, 331] width 31 height 13
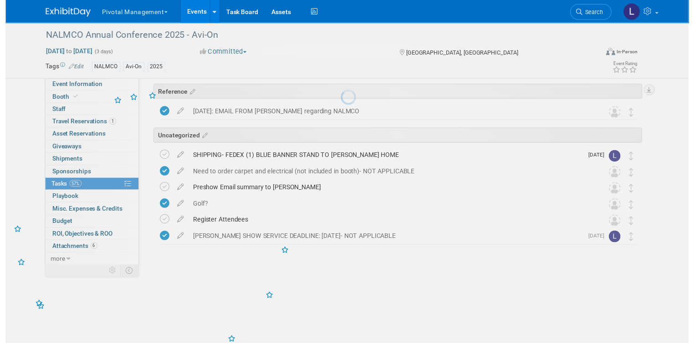
scroll to position [0, 0]
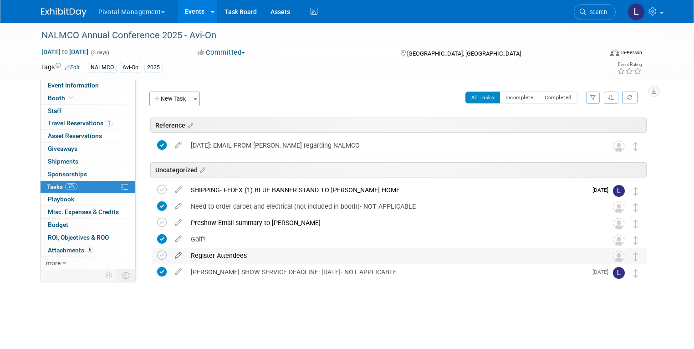
click at [170, 256] on icon at bounding box center [178, 253] width 16 height 11
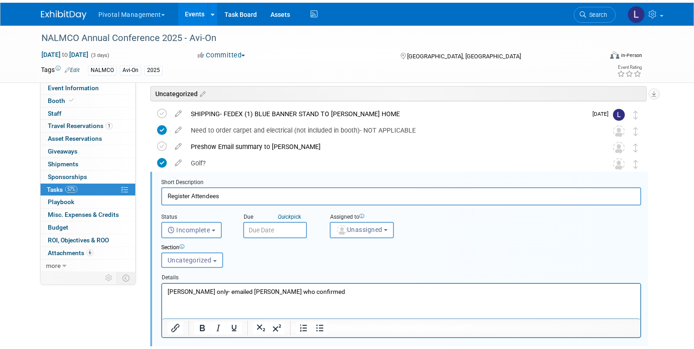
scroll to position [114, 0]
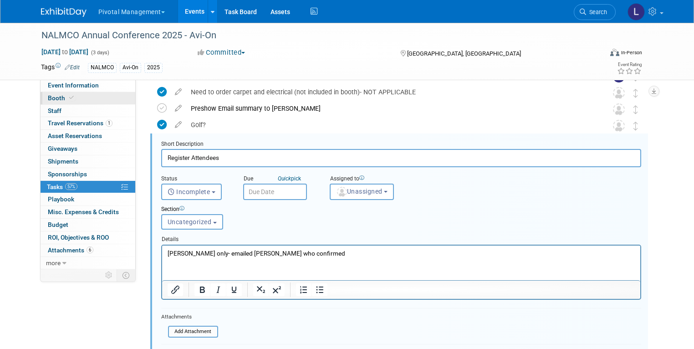
click at [55, 101] on span "Booth" at bounding box center [62, 97] width 28 height 7
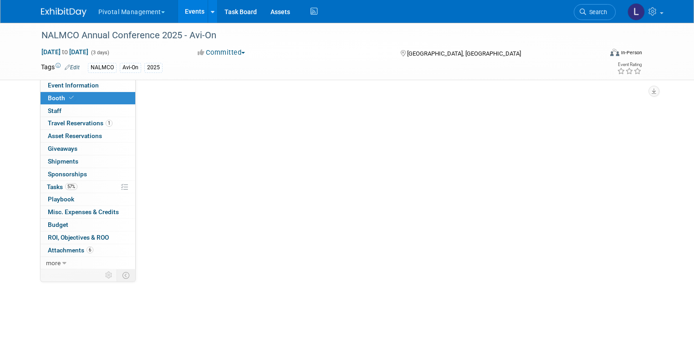
scroll to position [0, 0]
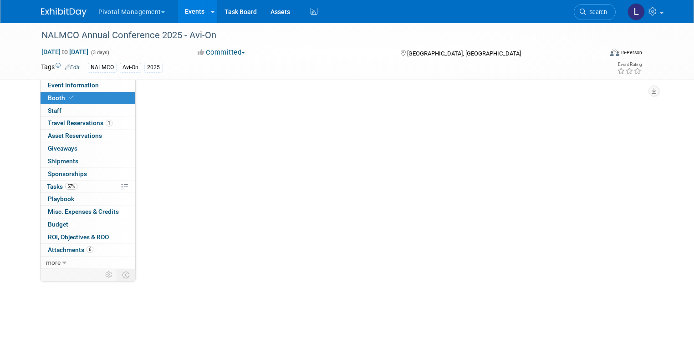
select select "Yes"
select select "Submitted to Accounting"
select select "Email Summary Only"
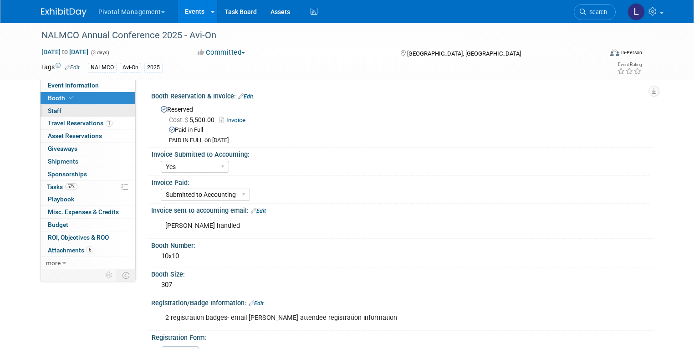
click at [56, 111] on link "0 Staff 0" at bounding box center [88, 111] width 95 height 12
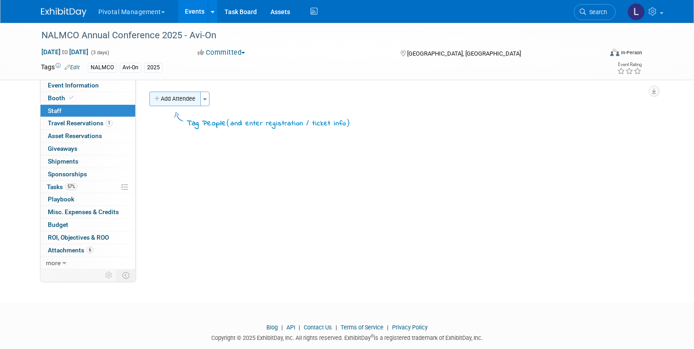
click at [163, 103] on button "Add Attendee" at bounding box center [174, 99] width 51 height 15
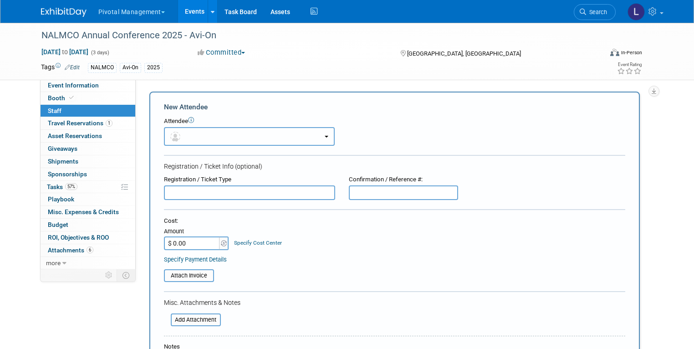
click at [238, 142] on button "button" at bounding box center [249, 136] width 171 height 19
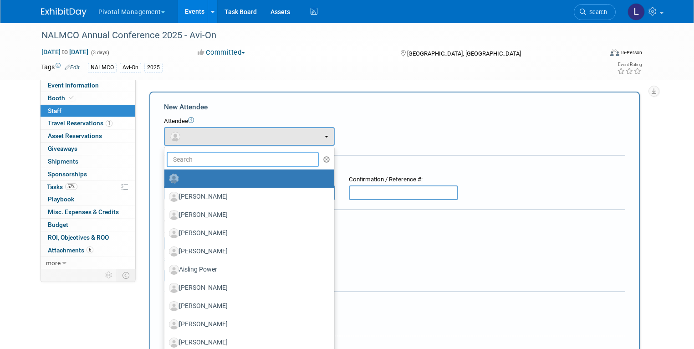
click at [201, 154] on input "text" at bounding box center [243, 159] width 153 height 15
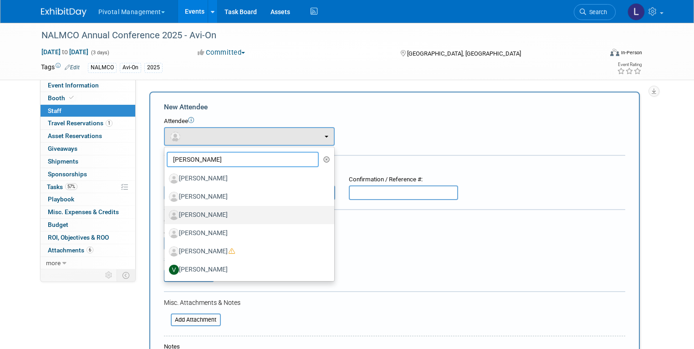
type input "Eri"
click at [214, 212] on label "[PERSON_NAME]" at bounding box center [247, 215] width 156 height 15
click at [166, 212] on input "[PERSON_NAME]" at bounding box center [163, 214] width 6 height 6
select select "fd5a3e6b-0475-498a-a8cd-bb50a3dafddd"
select select "1"
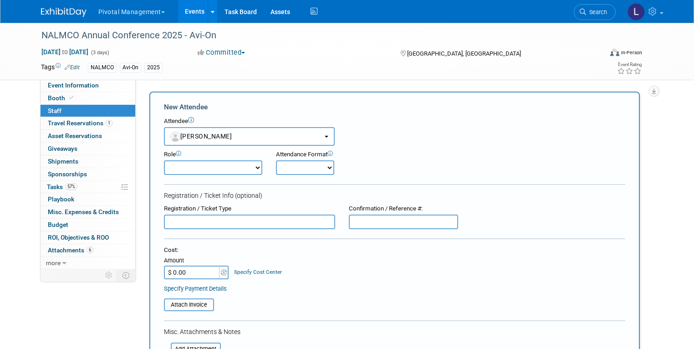
click at [307, 169] on select "Onsite Remote" at bounding box center [305, 167] width 58 height 15
select select "1"
click at [276, 160] on select "Onsite Remote" at bounding box center [305, 167] width 58 height 15
click at [203, 166] on select "Applications Business Development CCO CEO CGO, Co-Founder CRO Demonstrator" at bounding box center [213, 167] width 98 height 15
select select "4"
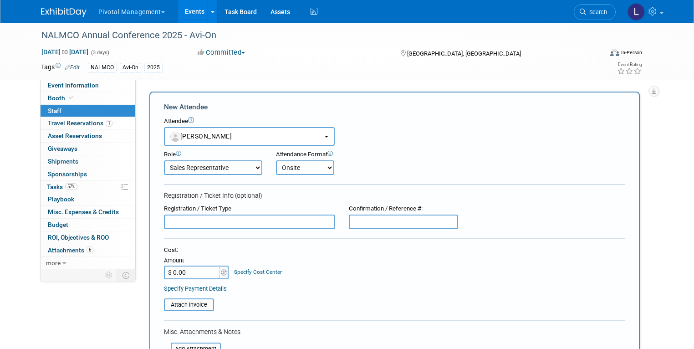
click at [164, 160] on select "Applications Business Development CCO CEO CGO, Co-Founder CRO Demonstrator" at bounding box center [213, 167] width 98 height 15
click at [204, 219] on input "text" at bounding box center [249, 221] width 171 height 15
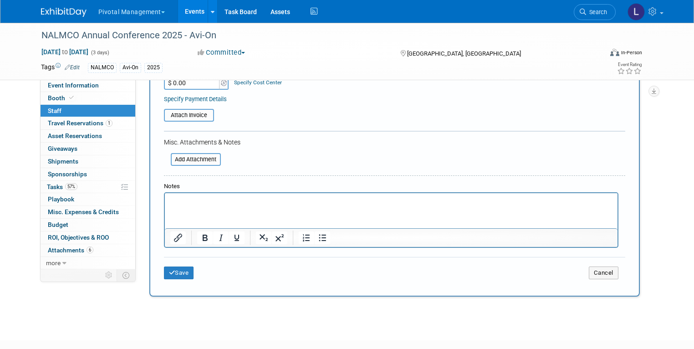
scroll to position [195, 0]
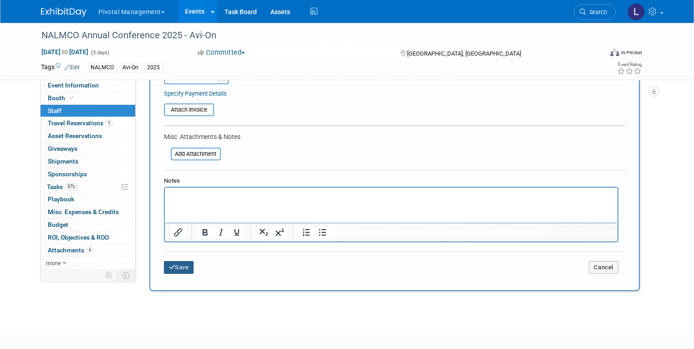
type input "Full Conference"
click at [171, 266] on button "Save" at bounding box center [179, 267] width 30 height 13
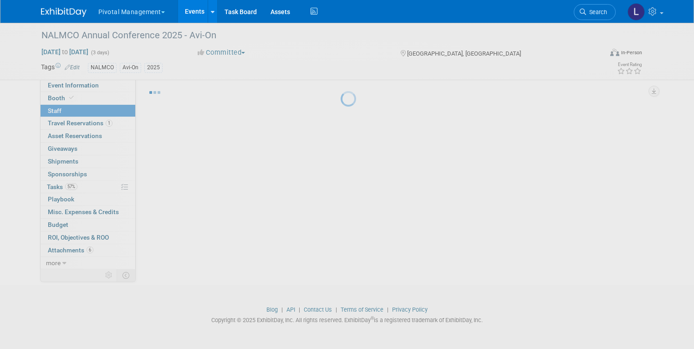
scroll to position [17, 0]
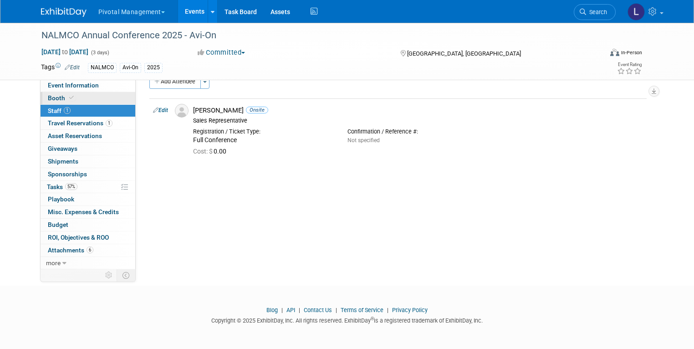
click at [50, 93] on link "Booth" at bounding box center [88, 98] width 95 height 12
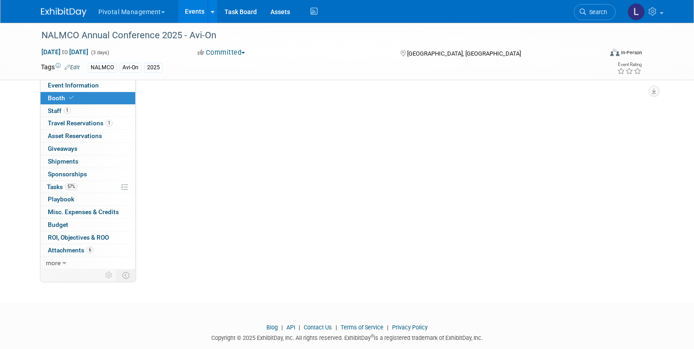
select select "Yes"
select select "Submitted to Accounting"
select select "Email Summary Only"
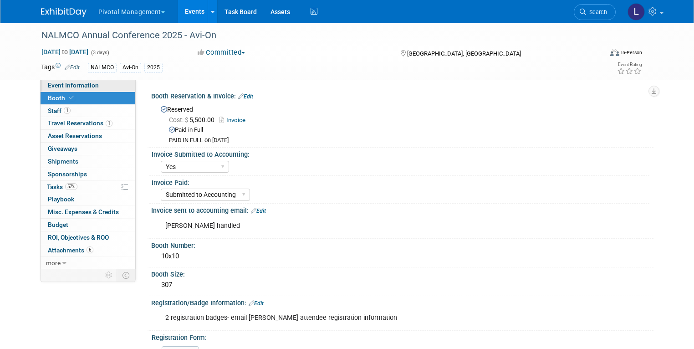
click at [55, 83] on span "Event Information" at bounding box center [73, 84] width 51 height 7
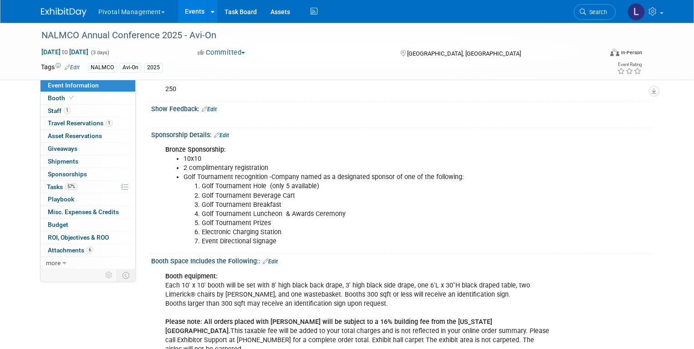
scroll to position [204, 0]
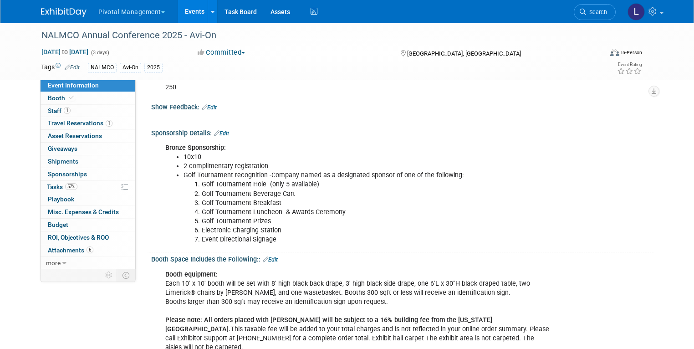
click at [219, 134] on link "Edit" at bounding box center [221, 133] width 15 height 6
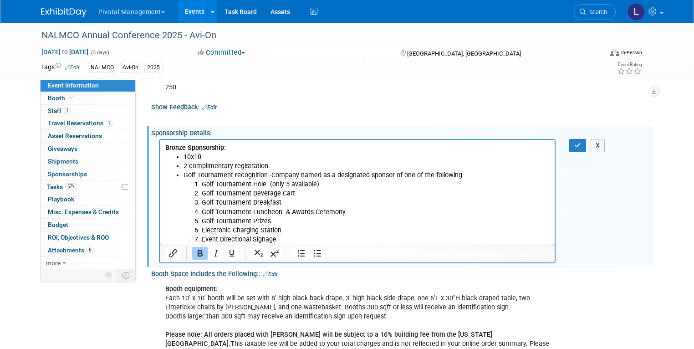
scroll to position [0, 0]
drag, startPoint x: 301, startPoint y: 192, endPoint x: 198, endPoint y: 193, distance: 102.4
click at [201, 193] on li "Golf Tournament Beverage Cart" at bounding box center [375, 193] width 348 height 9
click at [198, 253] on icon "Bold" at bounding box center [200, 253] width 5 height 6
click at [302, 192] on li "Golf Tournament Beverage Cart" at bounding box center [375, 193] width 348 height 9
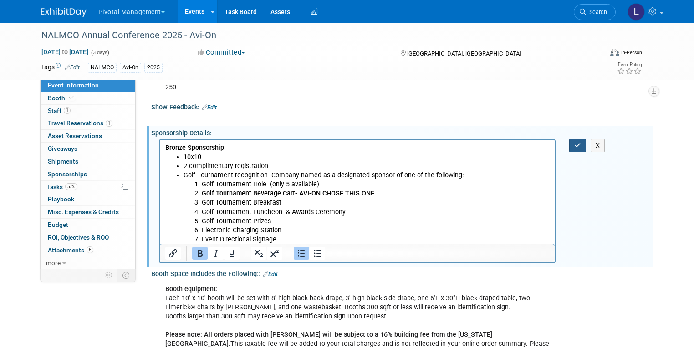
click at [581, 146] on icon "button" at bounding box center [577, 145] width 7 height 6
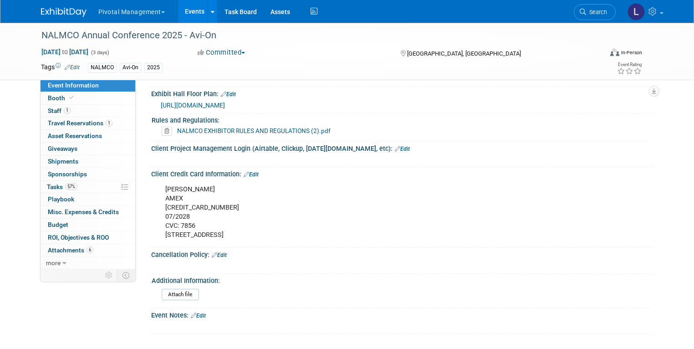
scroll to position [1481, 0]
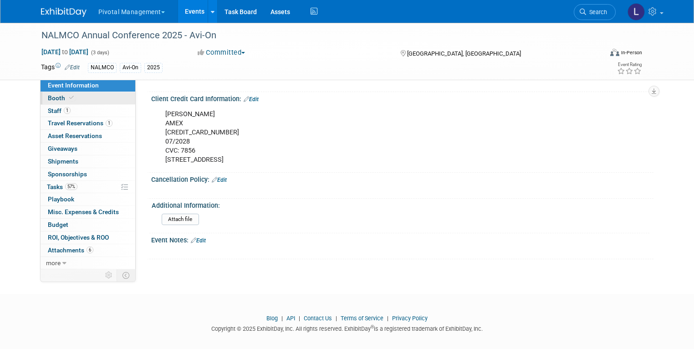
click at [48, 96] on span "Booth" at bounding box center [62, 97] width 28 height 7
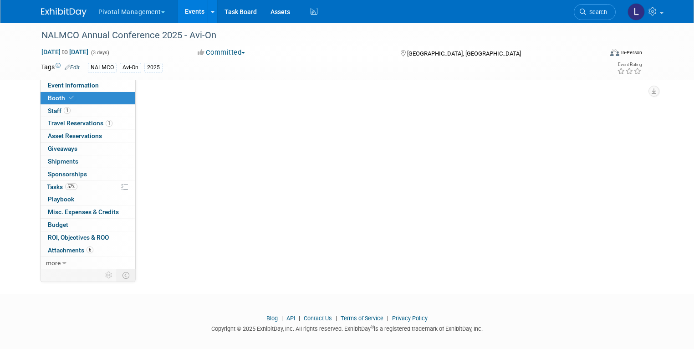
scroll to position [0, 0]
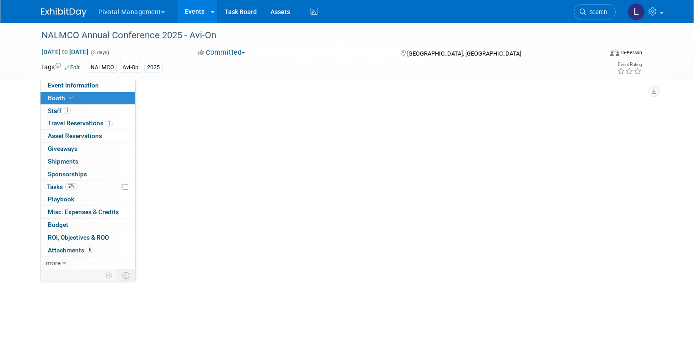
select select "Yes"
select select "Submitted to Accounting"
select select "Email Summary Only"
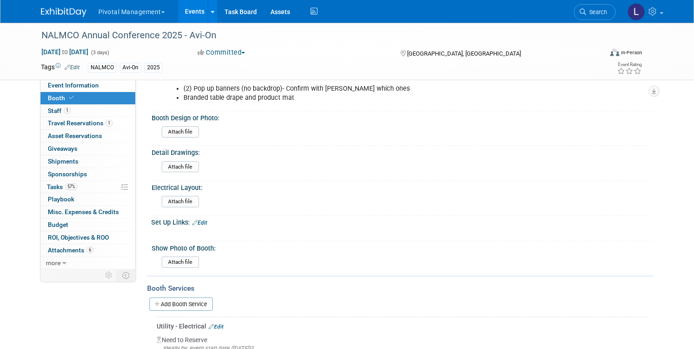
scroll to position [502, 0]
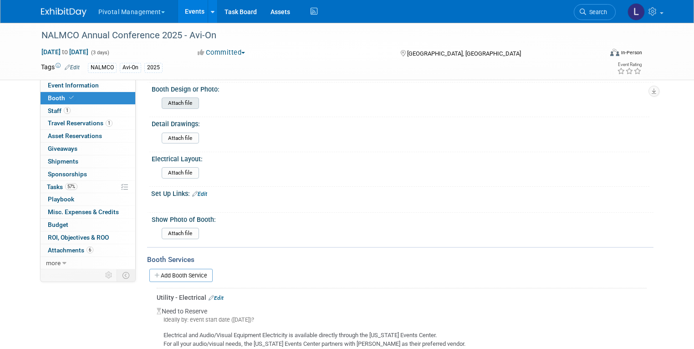
click at [167, 99] on input "file" at bounding box center [137, 103] width 124 height 10
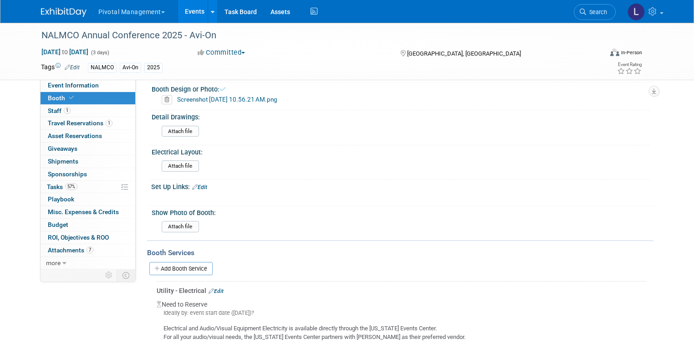
click at [232, 97] on link "Screenshot 2025-09-15 at 10.56.21 AM.png" at bounding box center [227, 99] width 100 height 7
click at [174, 221] on input "file" at bounding box center [137, 226] width 124 height 10
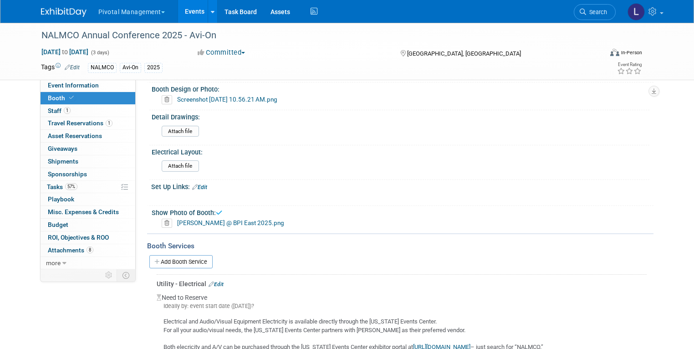
click at [162, 98] on icon at bounding box center [167, 99] width 10 height 9
click at [149, 130] on link "Yes" at bounding box center [156, 130] width 26 height 15
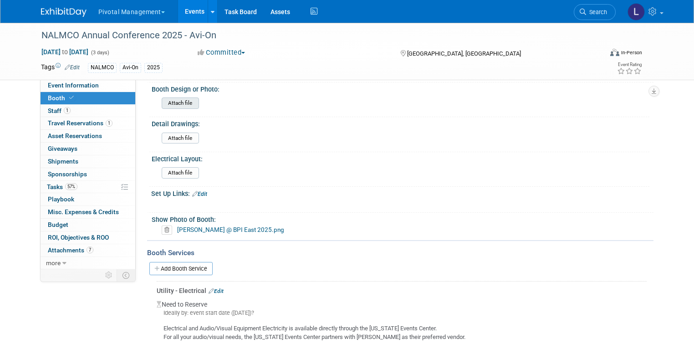
click at [169, 98] on input "file" at bounding box center [137, 103] width 124 height 10
click at [168, 101] on input "file" at bounding box center [137, 103] width 124 height 10
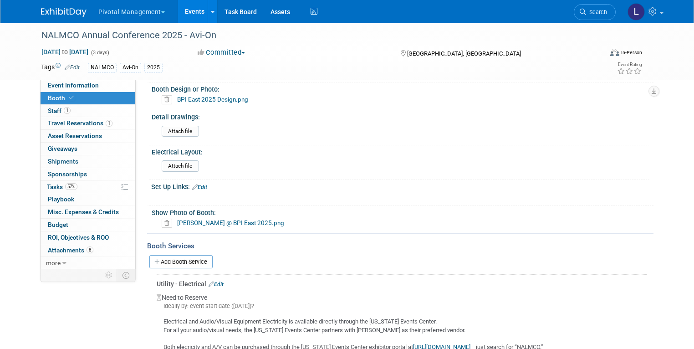
click at [162, 219] on icon at bounding box center [167, 223] width 10 height 9
click at [152, 251] on link "Yes" at bounding box center [156, 252] width 26 height 15
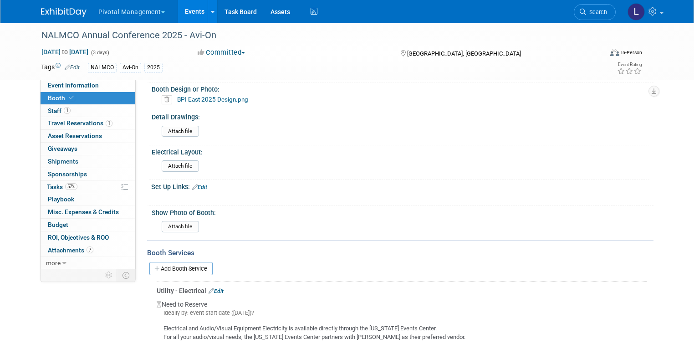
click at [162, 96] on icon at bounding box center [167, 99] width 10 height 9
click at [144, 133] on link "Yes" at bounding box center [156, 130] width 26 height 15
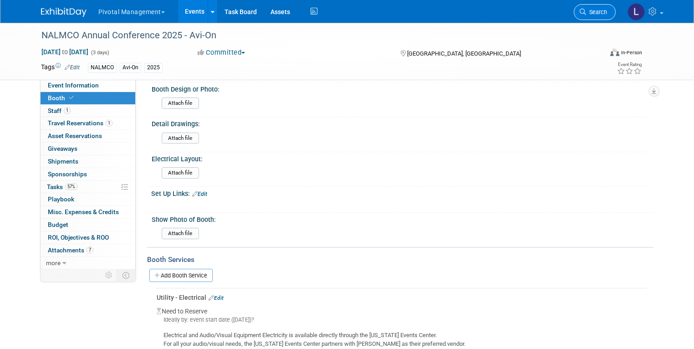
click at [602, 13] on span "Search" at bounding box center [596, 12] width 21 height 7
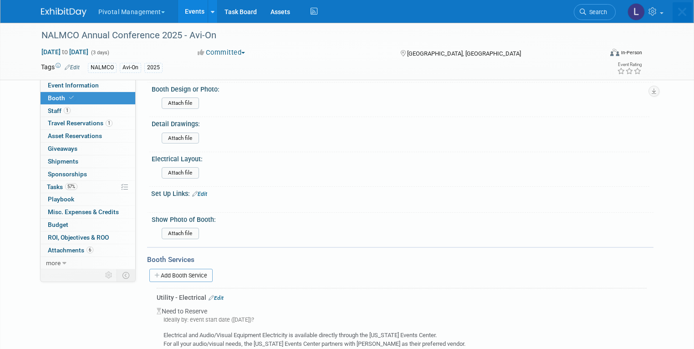
scroll to position [0, 0]
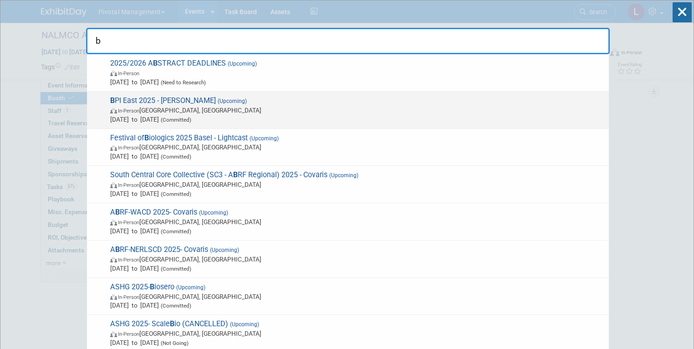
type input "b"
click at [191, 119] on span "(Committed)" at bounding box center [175, 120] width 32 height 6
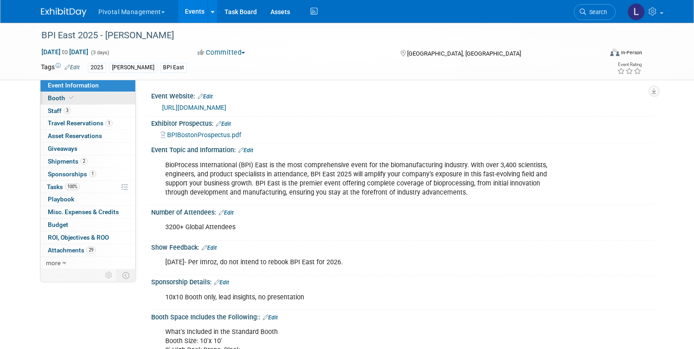
click at [48, 101] on span "Booth" at bounding box center [62, 97] width 28 height 7
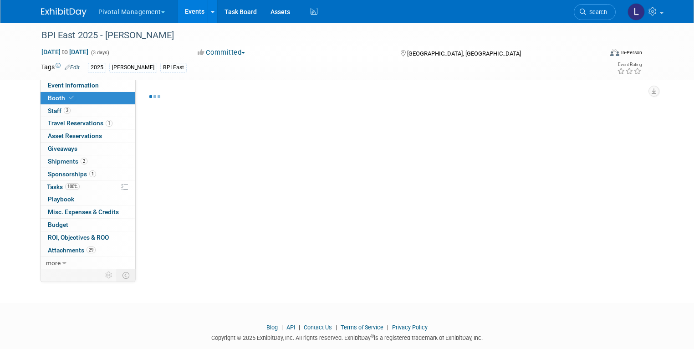
select select "Yes"
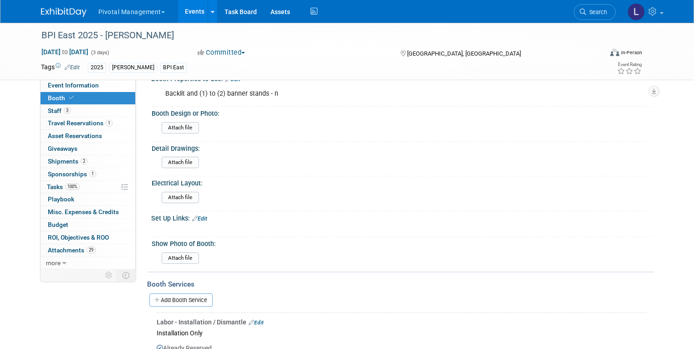
scroll to position [646, 0]
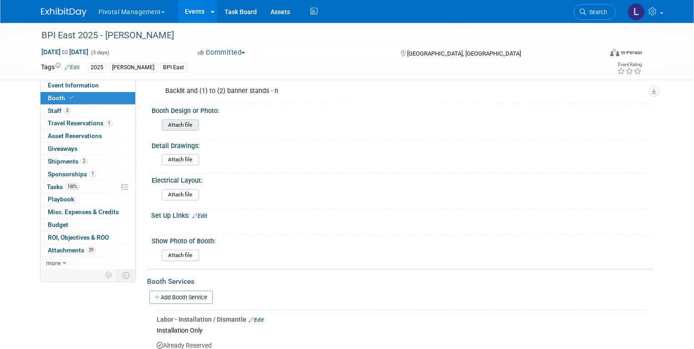
click at [181, 120] on input "file" at bounding box center [137, 125] width 124 height 10
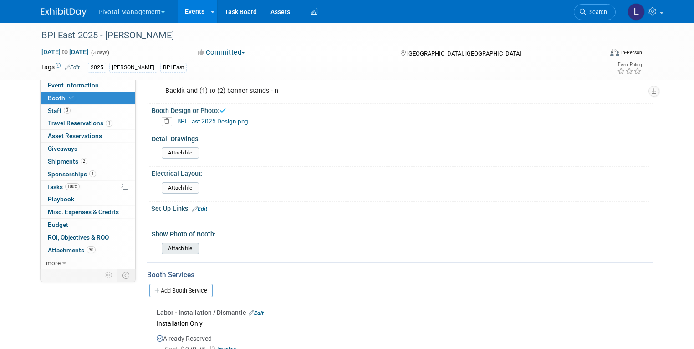
click at [178, 243] on input "file" at bounding box center [137, 248] width 124 height 10
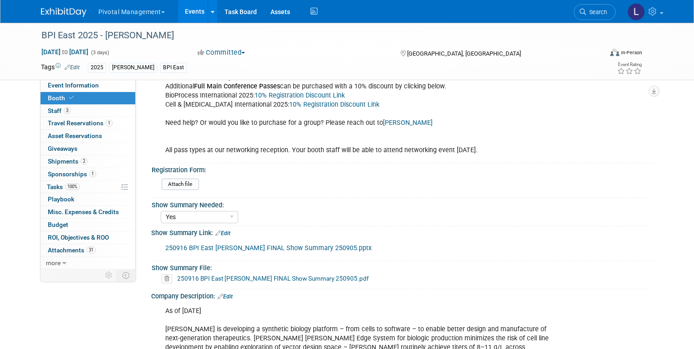
scroll to position [253, 0]
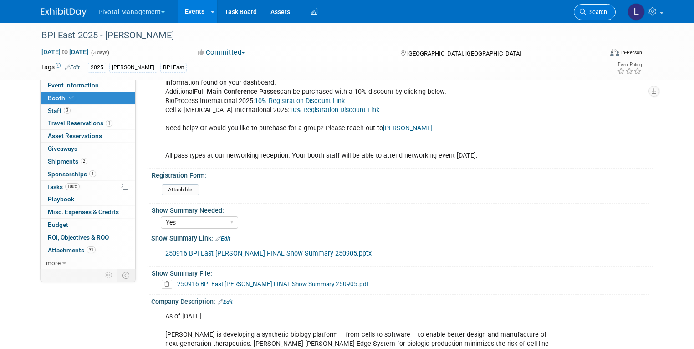
click at [602, 14] on span "Search" at bounding box center [596, 12] width 21 height 7
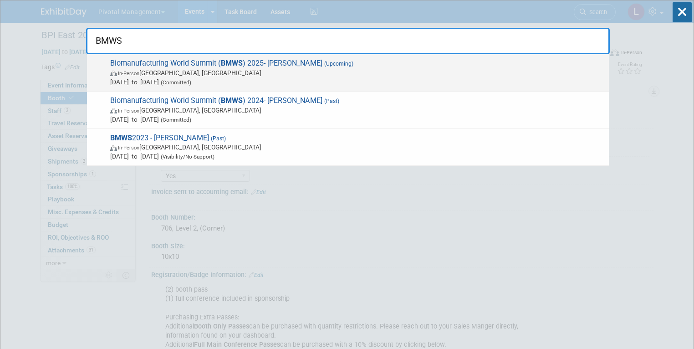
type input "BMWS"
click at [225, 77] on span "[DATE] to [DATE] (Committed)" at bounding box center [357, 81] width 494 height 9
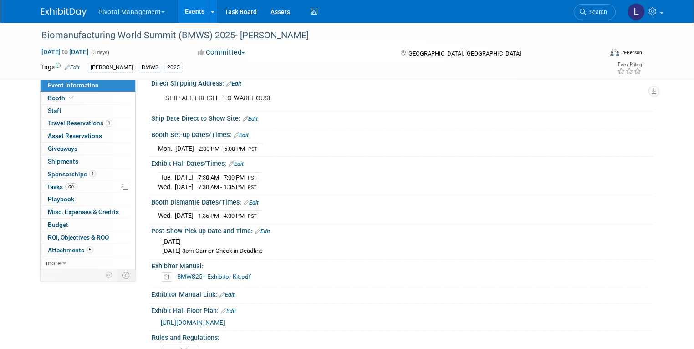
scroll to position [1435, 0]
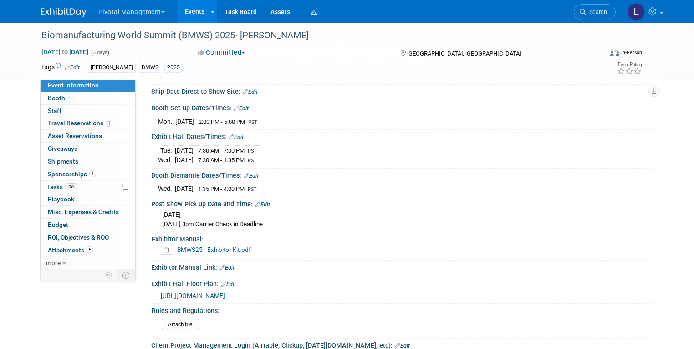
click at [199, 252] on link "BMWS25 - Exhibitor Kit.pdf" at bounding box center [214, 249] width 74 height 7
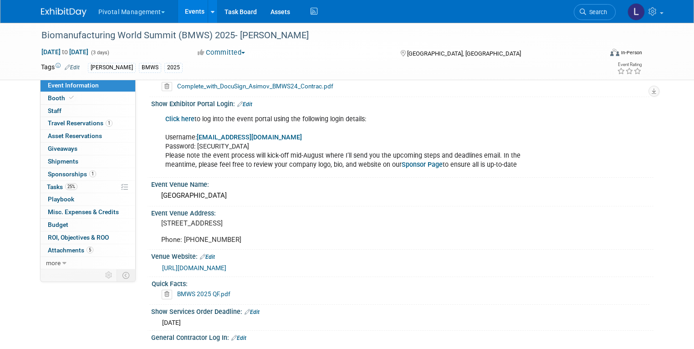
scroll to position [660, 0]
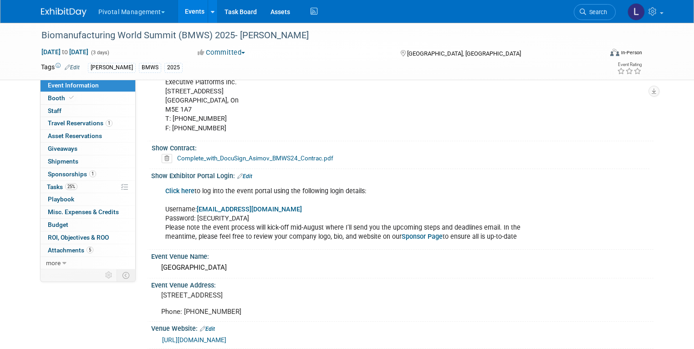
click at [170, 193] on link "Click here" at bounding box center [179, 191] width 29 height 8
drag, startPoint x: 250, startPoint y: 214, endPoint x: 187, endPoint y: 216, distance: 62.9
click at [187, 216] on div "Click here to log into the event portal using the following login details: User…" at bounding box center [357, 214] width 397 height 64
copy div "?U5vp2V@Gqd?"
click at [173, 188] on link "Click here" at bounding box center [179, 191] width 29 height 8
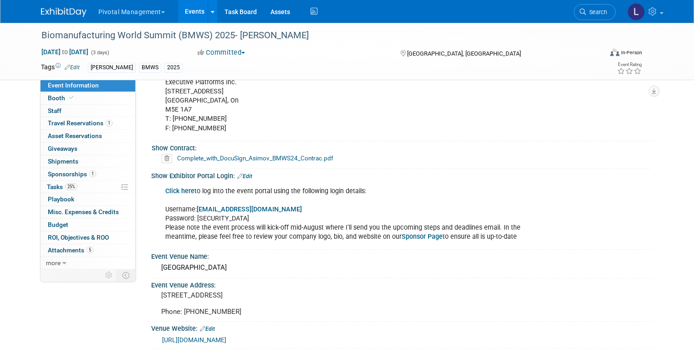
copy div "?U5vp2V@Gqd?"
click at [170, 187] on link "Click here" at bounding box center [179, 191] width 29 height 8
drag, startPoint x: 239, startPoint y: 216, endPoint x: 188, endPoint y: 216, distance: 50.5
click at [188, 216] on div "Click here to log into the event portal using the following login details: User…" at bounding box center [357, 214] width 397 height 64
copy div "?U5vp2V@Gqd?"
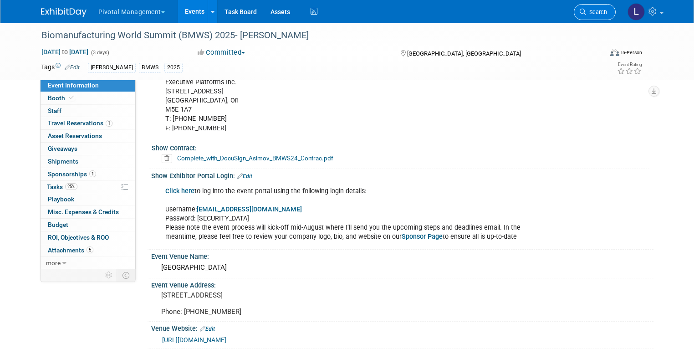
click at [597, 14] on span "Search" at bounding box center [596, 12] width 21 height 7
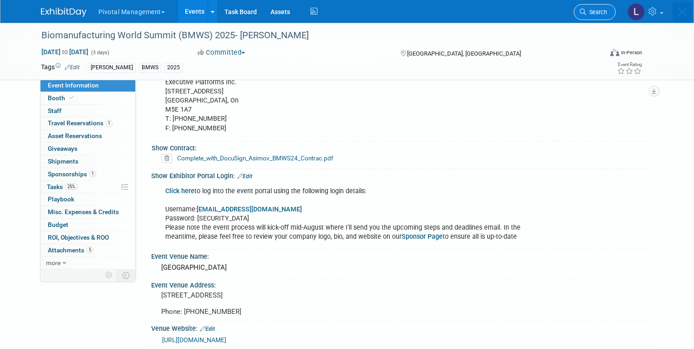
scroll to position [0, 0]
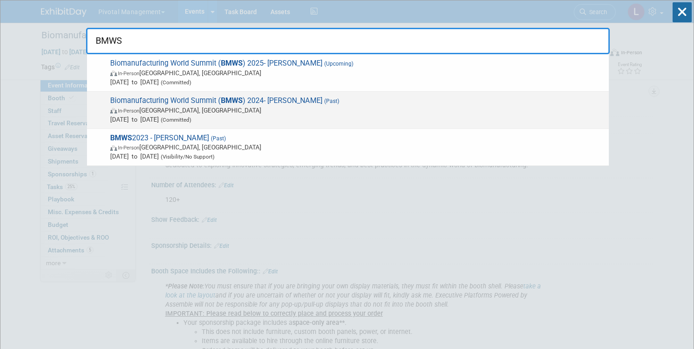
type input "BMWS"
click at [281, 94] on div "Biomanufacturing World Summit ( BMWS ) 2024- [PERSON_NAME] (Past) In-Person [GE…" at bounding box center [348, 110] width 522 height 37
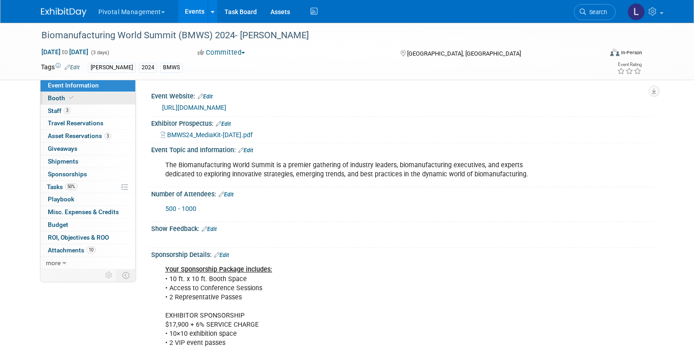
click at [67, 95] on span at bounding box center [71, 97] width 8 height 7
select select "Yes"
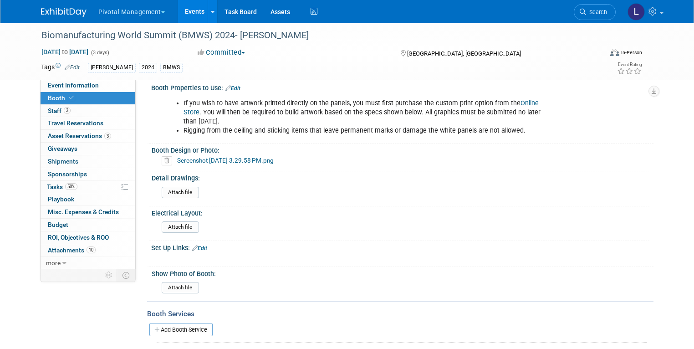
scroll to position [672, 0]
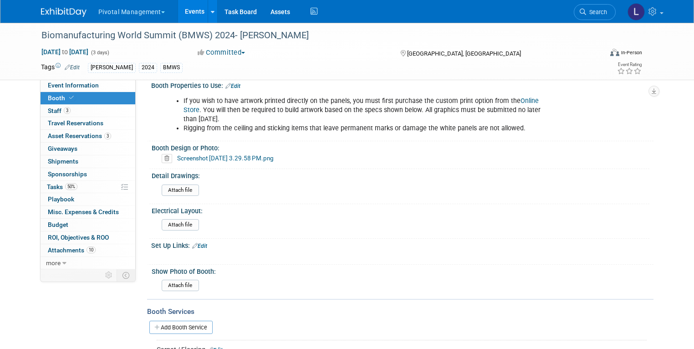
click at [238, 154] on link "Screenshot [DATE] 3.29.58 PM.png" at bounding box center [225, 157] width 97 height 7
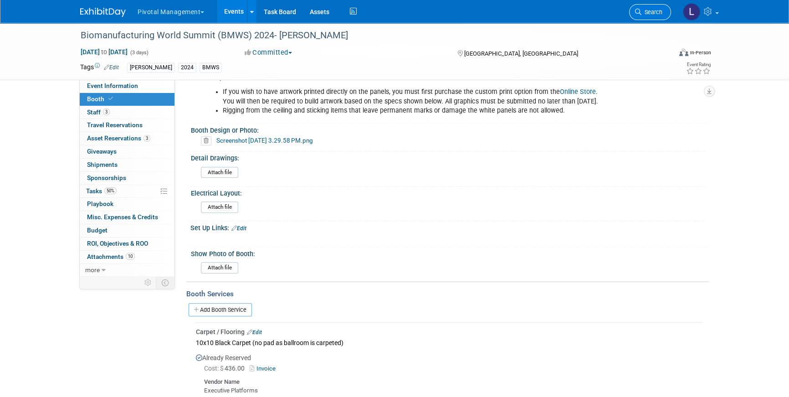
click at [658, 17] on link "Search" at bounding box center [650, 12] width 42 height 16
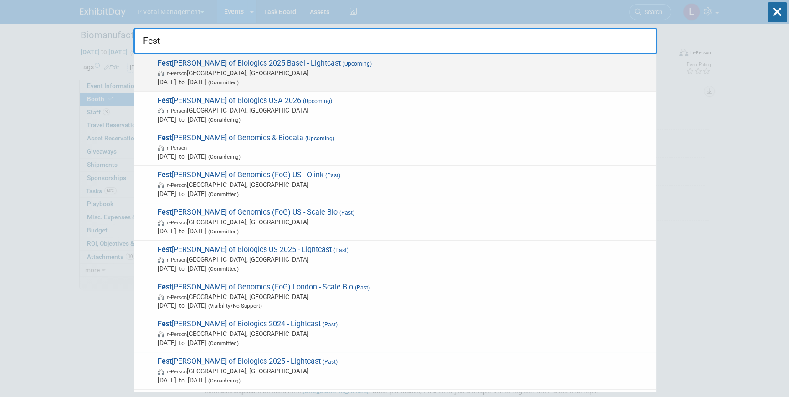
type input "Fest"
click at [341, 61] on span "(Upcoming)" at bounding box center [356, 64] width 31 height 6
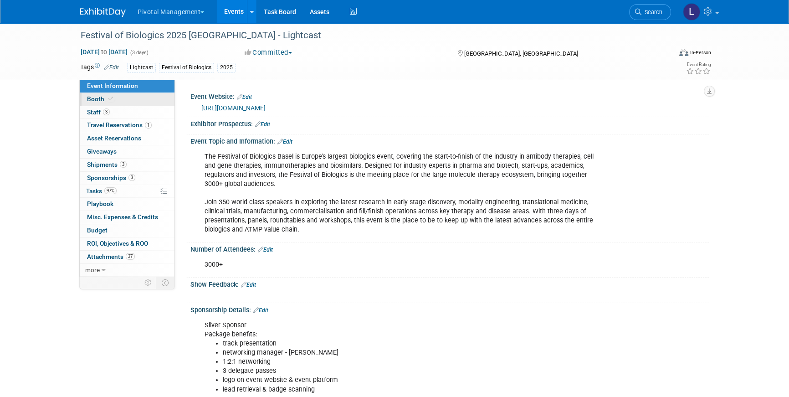
click at [91, 93] on link "Booth" at bounding box center [127, 99] width 95 height 13
select select "Yes"
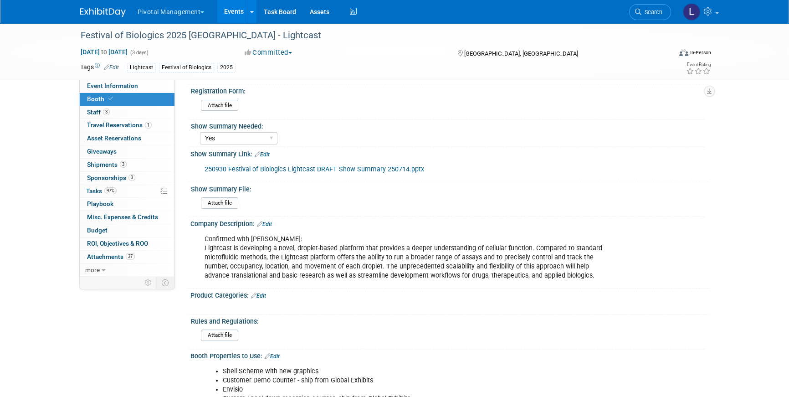
scroll to position [222, 0]
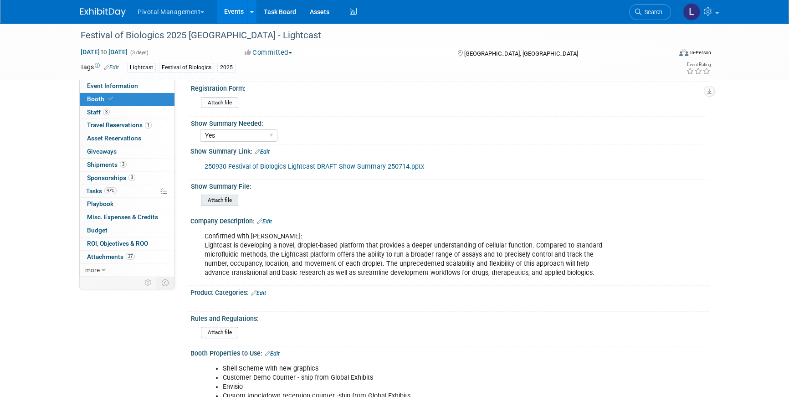
click at [227, 200] on input "file" at bounding box center [176, 200] width 124 height 10
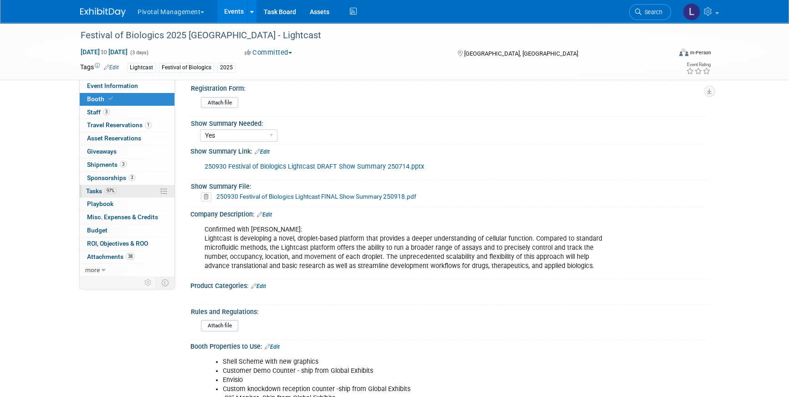
click at [103, 192] on span "Tasks 97%" at bounding box center [101, 190] width 31 height 7
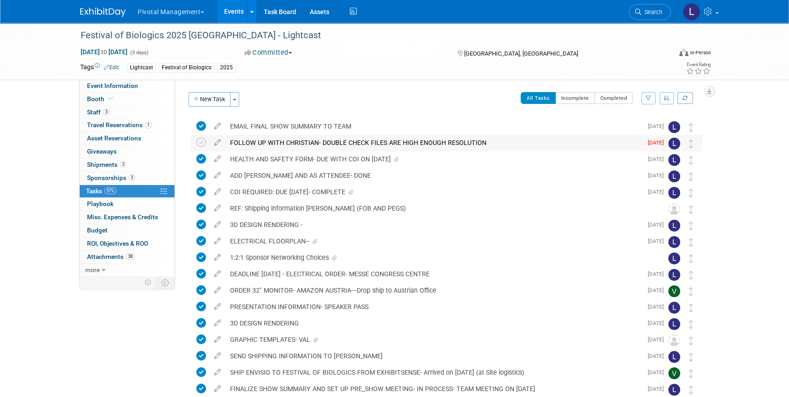
click at [199, 136] on td at bounding box center [202, 143] width 13 height 16
click at [198, 141] on icon at bounding box center [201, 142] width 10 height 10
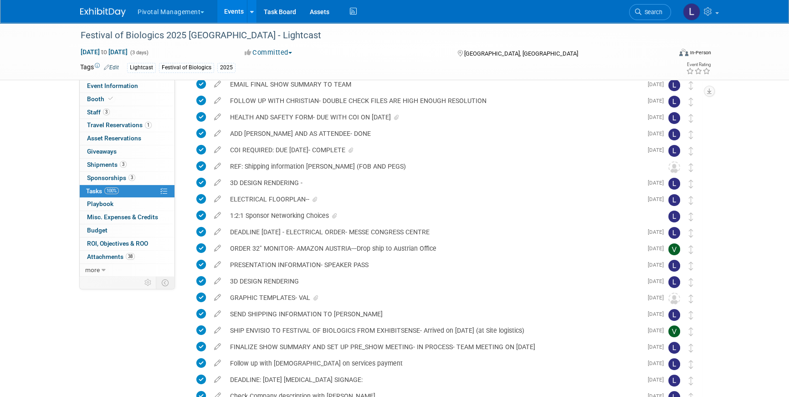
scroll to position [43, 0]
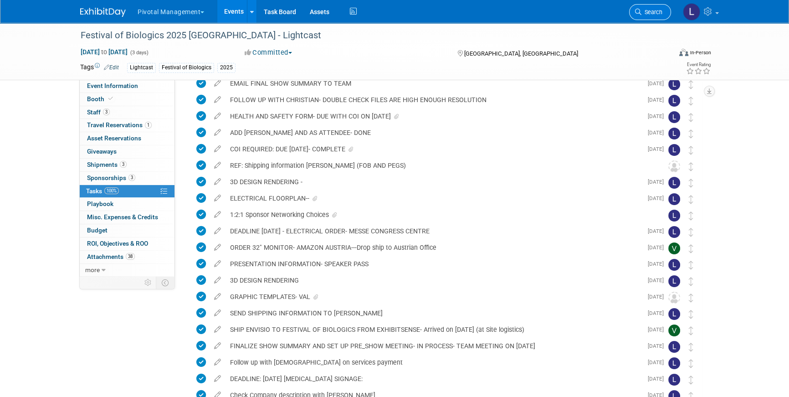
click at [660, 12] on span "Search" at bounding box center [651, 12] width 21 height 7
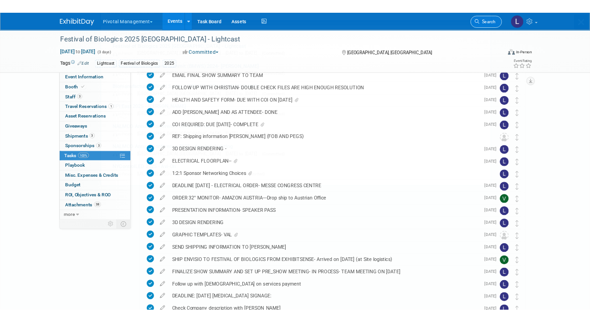
scroll to position [0, 0]
